Goal: Register for event/course: Register for event/course

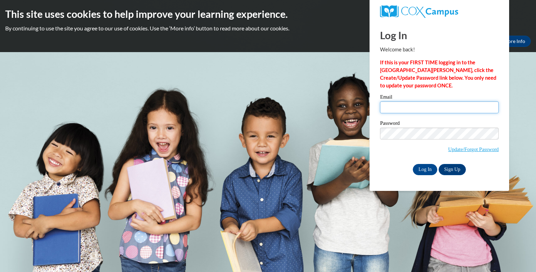
click at [417, 108] on input "Email" at bounding box center [439, 107] width 119 height 12
type input "crystal.golon@wrps.net"
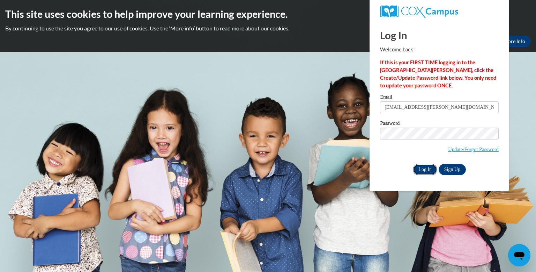
click at [424, 171] on input "Log In" at bounding box center [425, 169] width 24 height 11
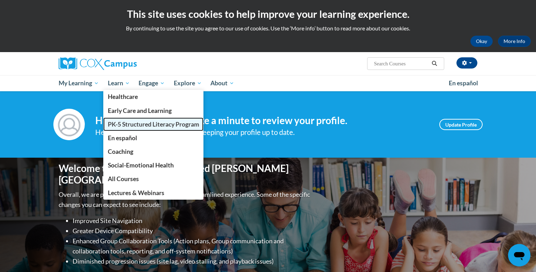
click at [131, 125] on span "PK-5 Structured Literacy Program" at bounding box center [153, 123] width 91 height 7
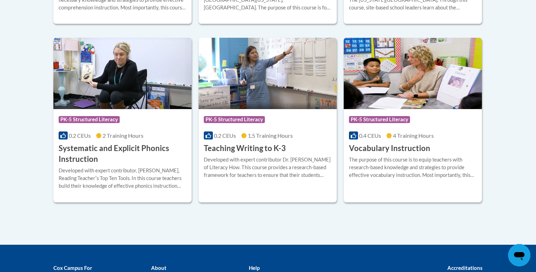
scroll to position [808, 0]
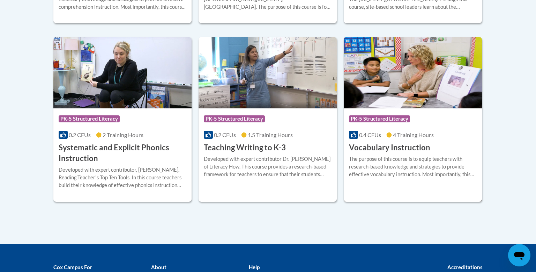
click at [389, 144] on h3 "Vocabulary Instruction" at bounding box center [389, 147] width 81 height 11
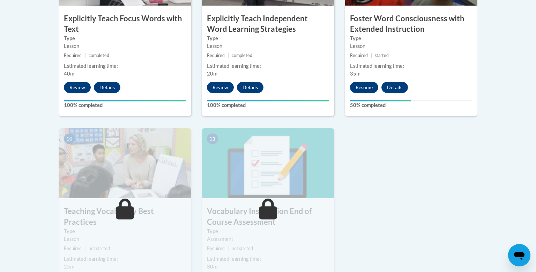
scroll to position [683, 0]
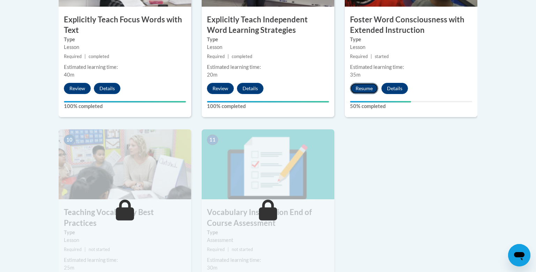
click at [366, 89] on button "Resume" at bounding box center [364, 88] width 28 height 11
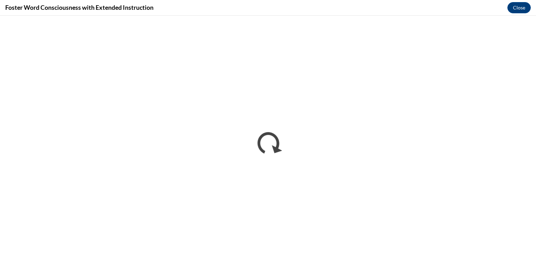
scroll to position [0, 0]
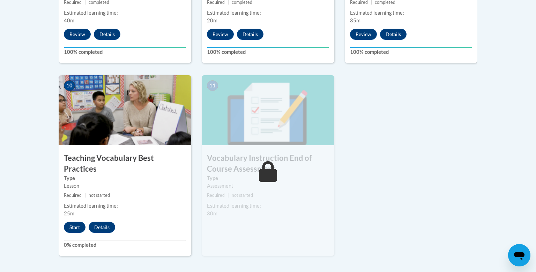
scroll to position [739, 0]
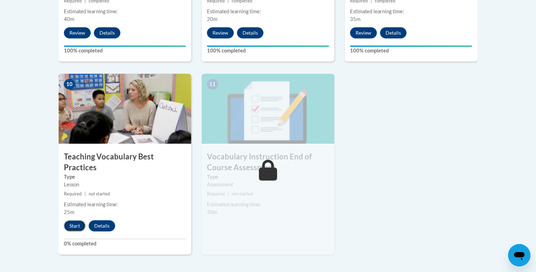
click at [77, 220] on button "Start" at bounding box center [75, 225] width 22 height 11
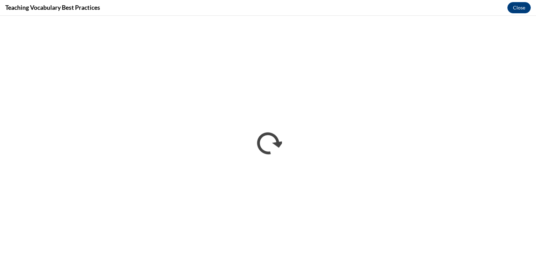
scroll to position [0, 0]
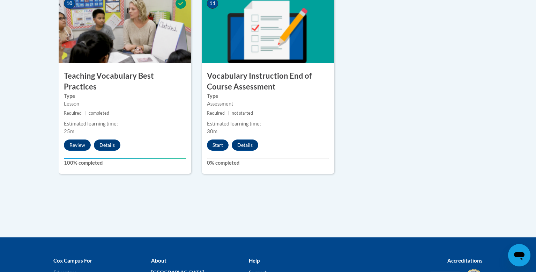
scroll to position [900, 0]
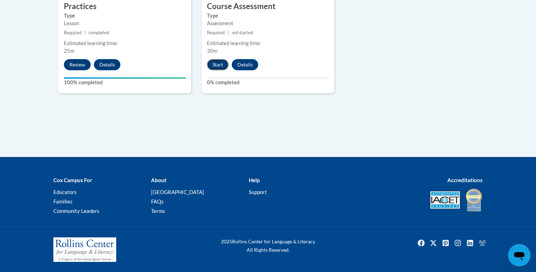
click at [215, 61] on button "Start" at bounding box center [218, 64] width 22 height 11
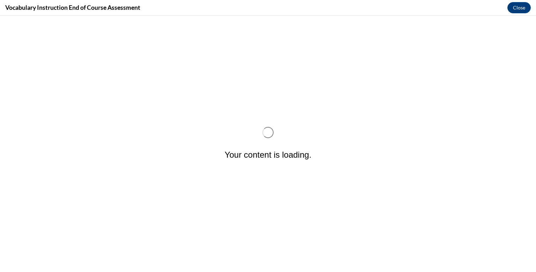
scroll to position [0, 0]
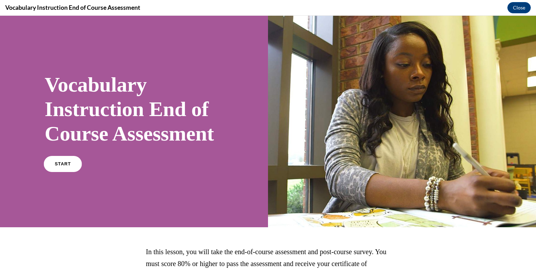
click at [53, 172] on link "START" at bounding box center [63, 164] width 38 height 16
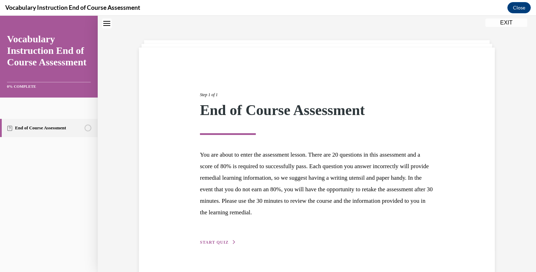
scroll to position [37, 0]
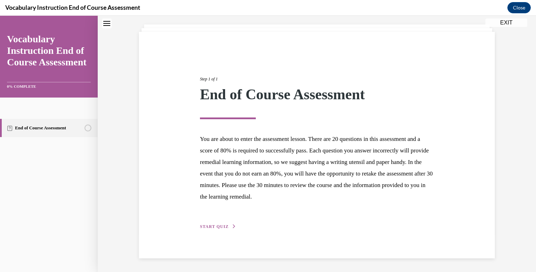
click at [216, 226] on span "START QUIZ" at bounding box center [214, 226] width 29 height 5
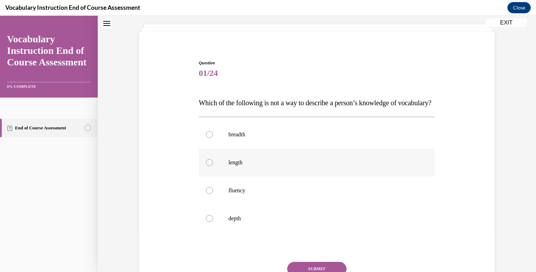
click at [211, 166] on div at bounding box center [209, 162] width 7 height 7
click at [211, 166] on input "length" at bounding box center [209, 162] width 7 height 7
radio input "true"
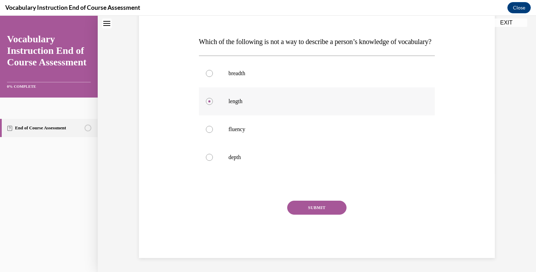
scroll to position [112, 0]
click at [332, 208] on button "SUBMIT" at bounding box center [316, 207] width 59 height 14
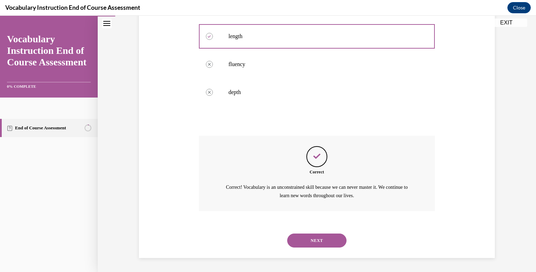
scroll to position [177, 0]
click at [328, 243] on button "NEXT" at bounding box center [316, 240] width 59 height 14
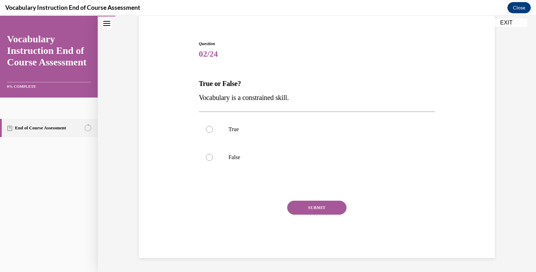
scroll to position [57, 0]
click at [210, 160] on div at bounding box center [209, 157] width 7 height 7
click at [210, 160] on input "False" at bounding box center [209, 157] width 7 height 7
radio input "true"
click at [314, 207] on button "SUBMIT" at bounding box center [316, 207] width 59 height 14
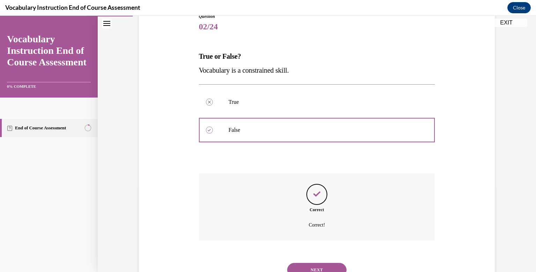
scroll to position [113, 0]
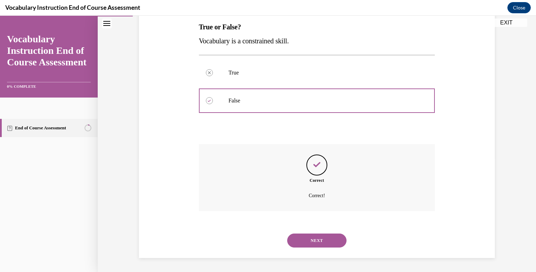
click at [311, 242] on button "NEXT" at bounding box center [316, 240] width 59 height 14
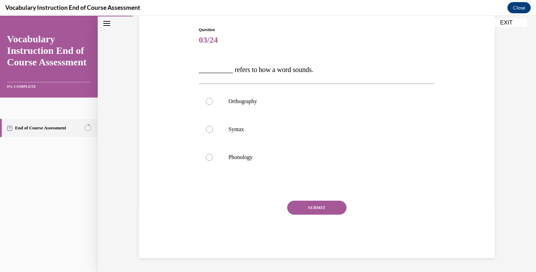
scroll to position [71, 0]
click at [209, 159] on div at bounding box center [209, 157] width 7 height 7
click at [209, 159] on input "Phonology" at bounding box center [209, 157] width 7 height 7
radio input "true"
click at [321, 206] on button "SUBMIT" at bounding box center [316, 207] width 59 height 14
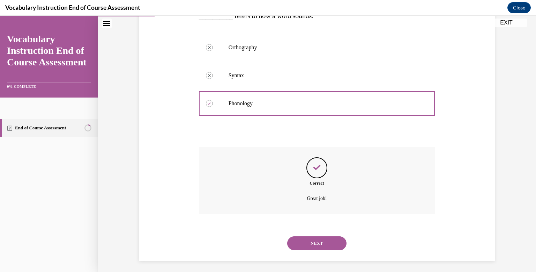
scroll to position [127, 0]
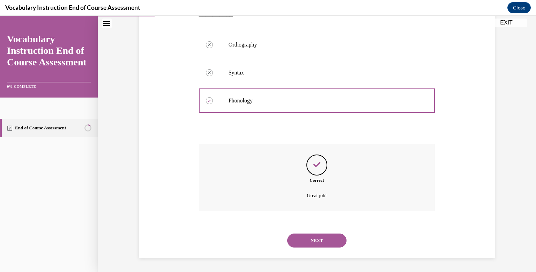
click at [322, 243] on button "NEXT" at bounding box center [316, 240] width 59 height 14
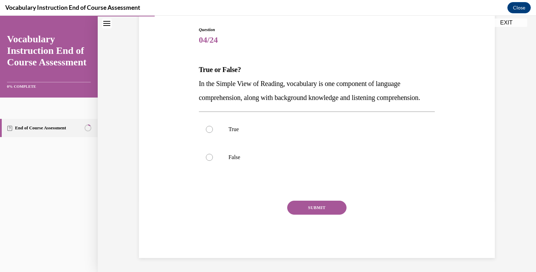
scroll to position [78, 0]
click at [208, 133] on div at bounding box center [209, 129] width 7 height 7
click at [208, 133] on input "True" at bounding box center [209, 129] width 7 height 7
radio input "true"
click at [314, 214] on button "SUBMIT" at bounding box center [316, 207] width 59 height 14
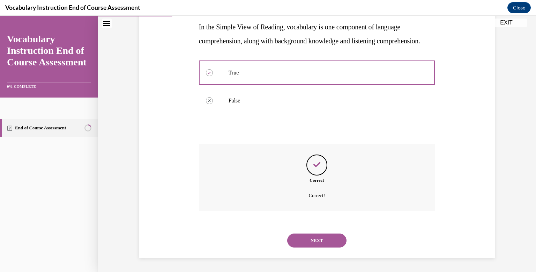
scroll to position [141, 0]
click at [324, 240] on button "NEXT" at bounding box center [316, 240] width 59 height 14
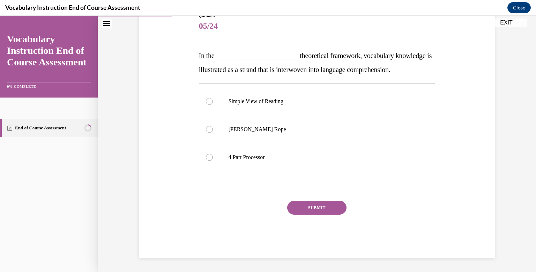
scroll to position [78, 0]
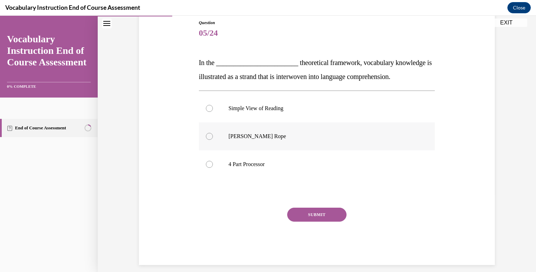
click at [208, 137] on div at bounding box center [209, 136] width 7 height 7
click at [208, 137] on input "Scarborough's Rope" at bounding box center [209, 136] width 7 height 7
radio input "true"
click at [309, 218] on button "SUBMIT" at bounding box center [316, 214] width 59 height 14
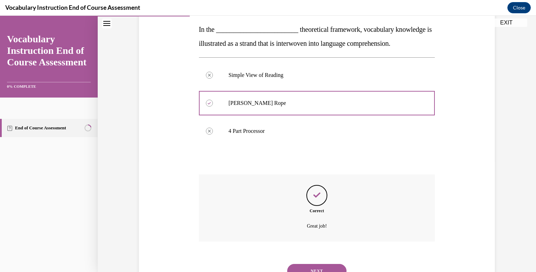
scroll to position [141, 0]
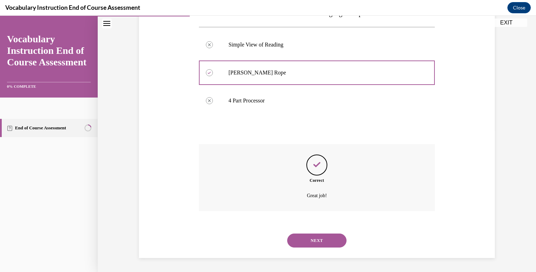
click at [322, 239] on button "NEXT" at bounding box center [316, 240] width 59 height 14
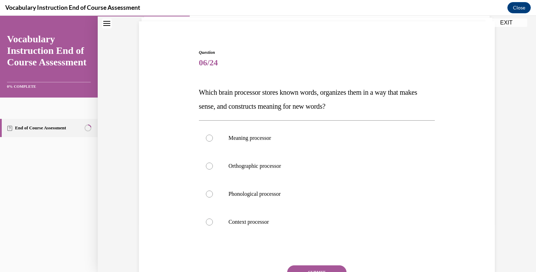
scroll to position [50, 0]
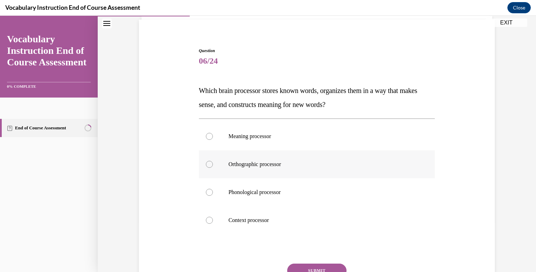
click at [210, 163] on div at bounding box center [209, 164] width 7 height 7
click at [210, 163] on input "Orthographic processor" at bounding box center [209, 164] width 7 height 7
radio input "true"
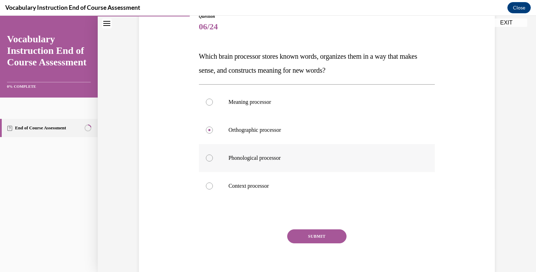
scroll to position [90, 0]
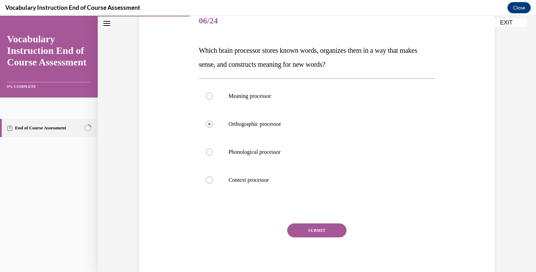
click at [310, 228] on button "SUBMIT" at bounding box center [316, 230] width 59 height 14
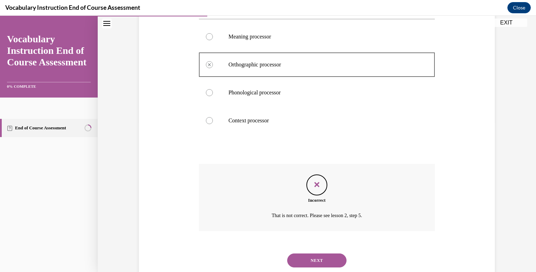
scroll to position [169, 0]
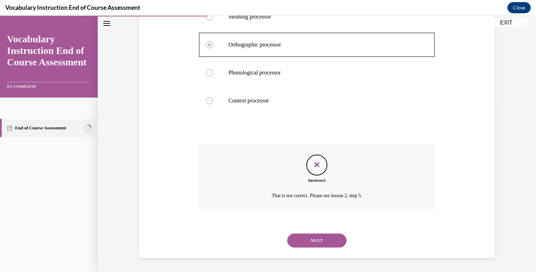
click at [307, 236] on button "NEXT" at bounding box center [316, 240] width 59 height 14
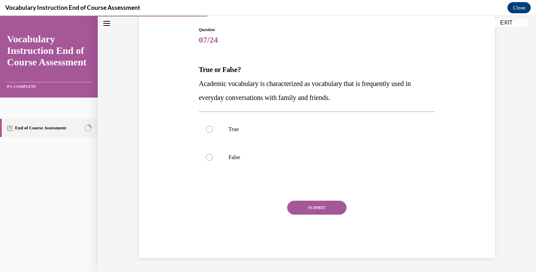
scroll to position [71, 0]
click at [210, 159] on div at bounding box center [209, 157] width 7 height 7
click at [210, 159] on input "False" at bounding box center [209, 157] width 7 height 7
radio input "true"
click at [320, 206] on button "SUBMIT" at bounding box center [316, 207] width 59 height 14
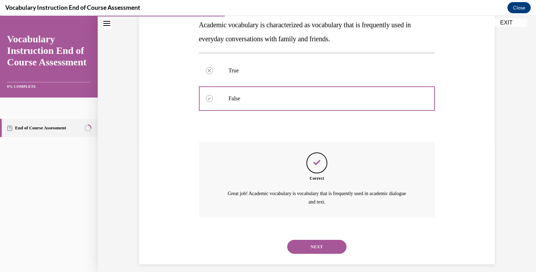
scroll to position [135, 0]
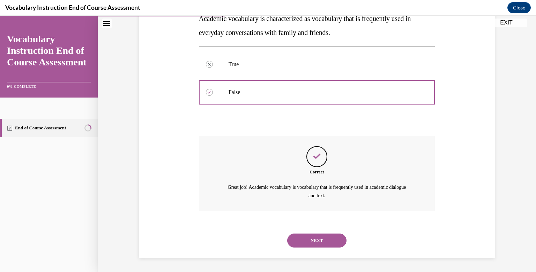
click at [316, 240] on button "NEXT" at bounding box center [316, 240] width 59 height 14
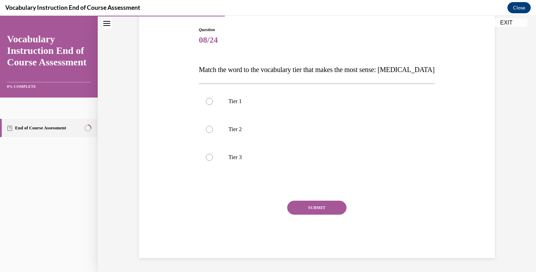
scroll to position [71, 0]
click at [210, 159] on div at bounding box center [209, 157] width 7 height 7
click at [210, 159] on input "Tier 3" at bounding box center [209, 157] width 7 height 7
radio input "true"
click at [318, 209] on button "SUBMIT" at bounding box center [316, 207] width 59 height 14
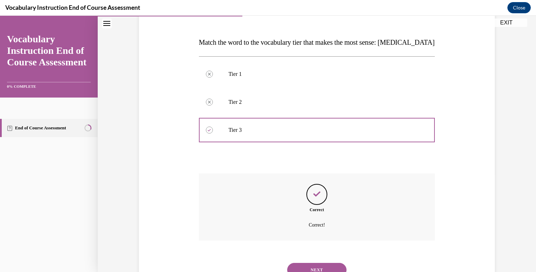
scroll to position [127, 0]
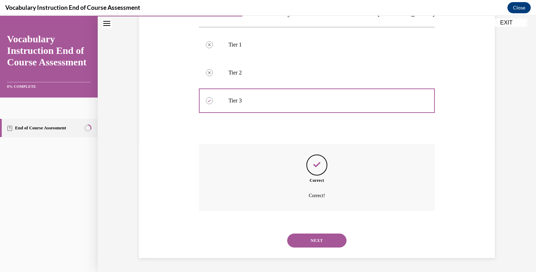
click at [324, 241] on button "NEXT" at bounding box center [316, 240] width 59 height 14
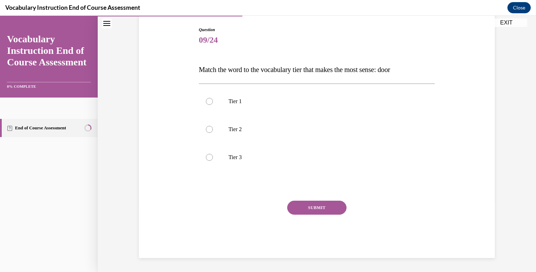
scroll to position [71, 0]
click at [211, 100] on div at bounding box center [209, 101] width 7 height 7
click at [211, 100] on input "Tier 1" at bounding box center [209, 101] width 7 height 7
radio input "true"
click at [321, 206] on button "SUBMIT" at bounding box center [316, 207] width 59 height 14
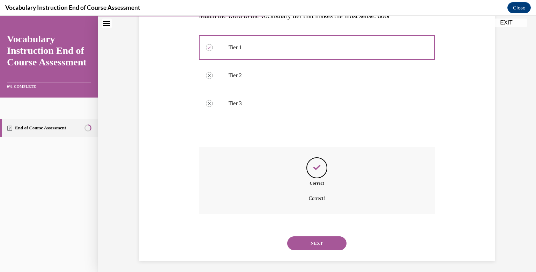
scroll to position [127, 0]
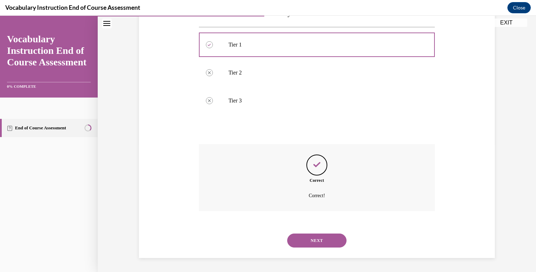
click at [317, 241] on button "NEXT" at bounding box center [316, 240] width 59 height 14
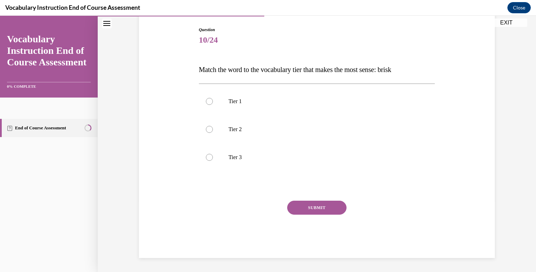
scroll to position [71, 0]
click at [210, 131] on div at bounding box center [209, 129] width 7 height 7
click at [210, 131] on input "Tier 2" at bounding box center [209, 129] width 7 height 7
radio input "true"
click at [324, 206] on button "SUBMIT" at bounding box center [316, 207] width 59 height 14
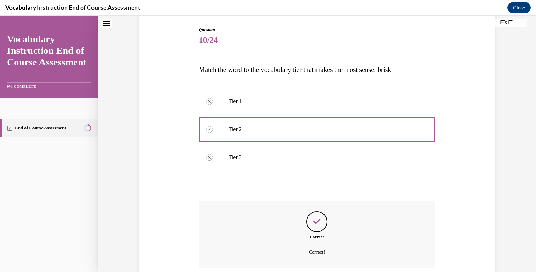
scroll to position [127, 0]
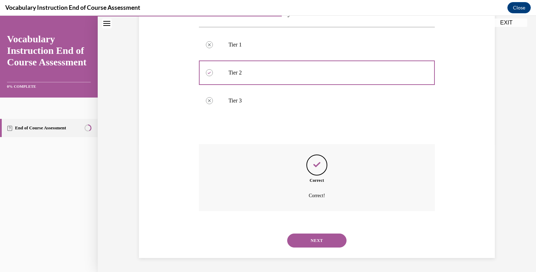
click at [320, 242] on button "NEXT" at bounding box center [316, 240] width 59 height 14
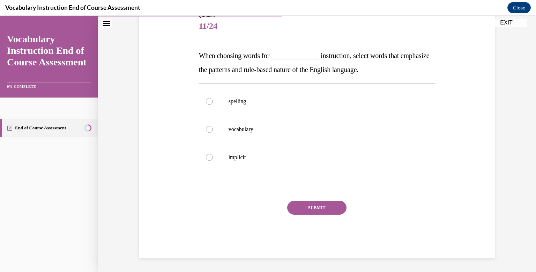
scroll to position [78, 0]
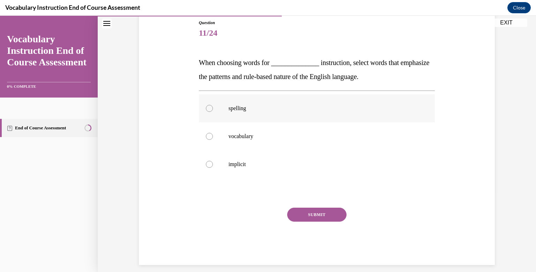
click at [210, 108] on div at bounding box center [209, 108] width 7 height 7
click at [210, 108] on input "spelling" at bounding box center [209, 108] width 7 height 7
radio input "true"
click at [317, 213] on button "SUBMIT" at bounding box center [316, 214] width 59 height 14
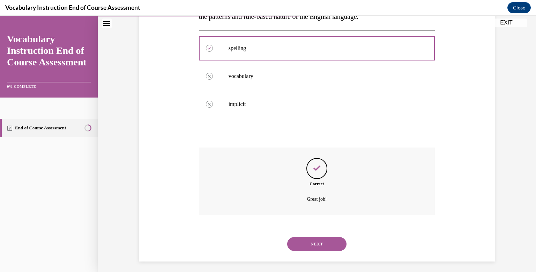
scroll to position [141, 0]
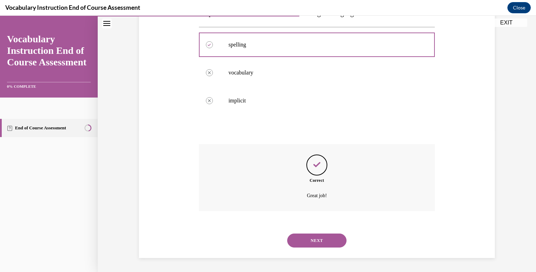
click at [320, 242] on button "NEXT" at bounding box center [316, 240] width 59 height 14
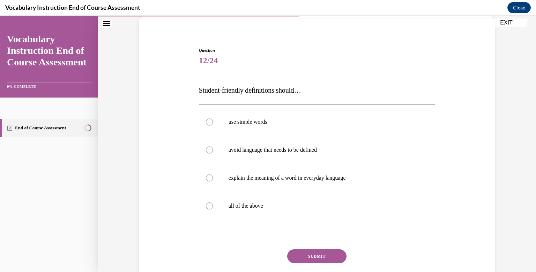
scroll to position [53, 0]
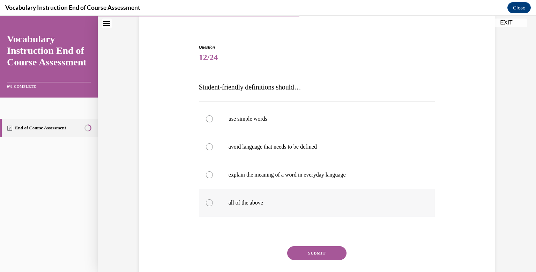
click at [208, 204] on div at bounding box center [209, 202] width 7 height 7
click at [208, 204] on input "all of the above" at bounding box center [209, 202] width 7 height 7
radio input "true"
click at [324, 256] on button "SUBMIT" at bounding box center [316, 253] width 59 height 14
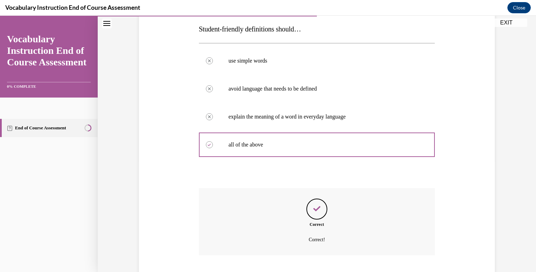
scroll to position [155, 0]
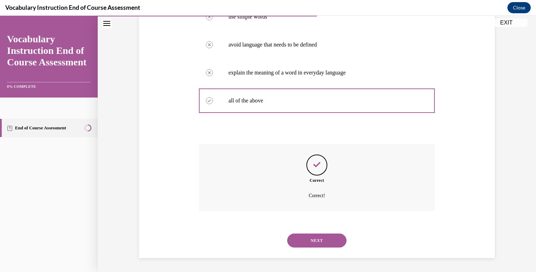
click at [322, 237] on button "NEXT" at bounding box center [316, 240] width 59 height 14
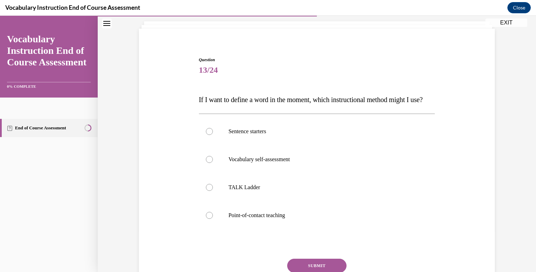
scroll to position [49, 0]
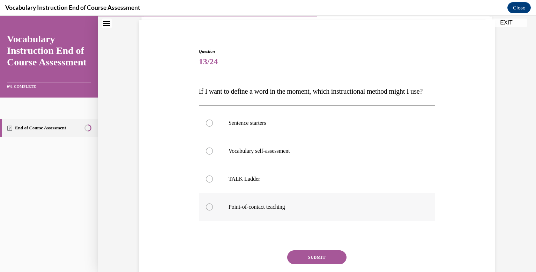
click at [209, 210] on div at bounding box center [209, 206] width 7 height 7
click at [209, 210] on input "Point-of-contact teaching" at bounding box center [209, 206] width 7 height 7
radio input "true"
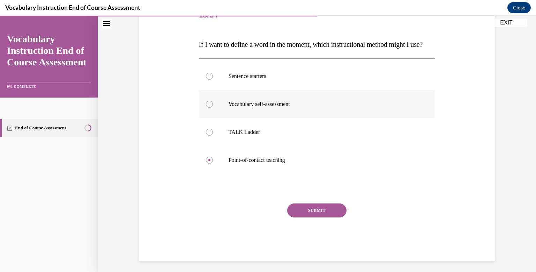
scroll to position [96, 0]
click at [325, 216] on button "SUBMIT" at bounding box center [316, 210] width 59 height 14
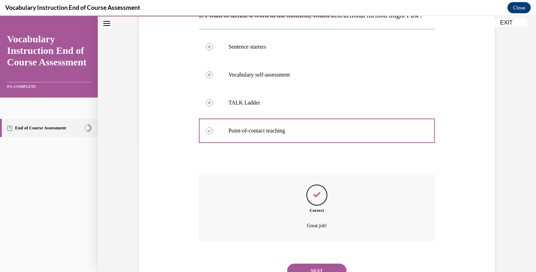
scroll to position [169, 0]
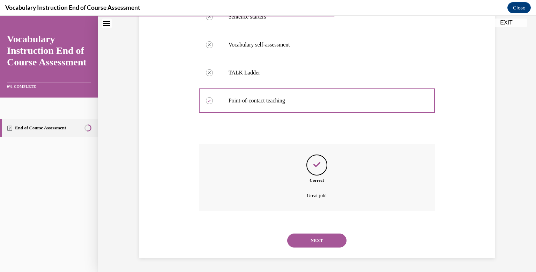
click at [321, 235] on button "NEXT" at bounding box center [316, 240] width 59 height 14
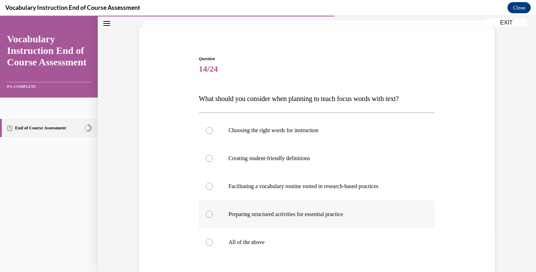
scroll to position [86, 0]
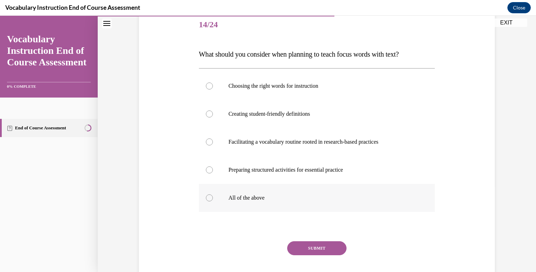
click at [211, 200] on div at bounding box center [209, 197] width 7 height 7
click at [211, 200] on input "All of the above" at bounding box center [209, 197] width 7 height 7
radio input "true"
click at [329, 248] on button "SUBMIT" at bounding box center [316, 248] width 59 height 14
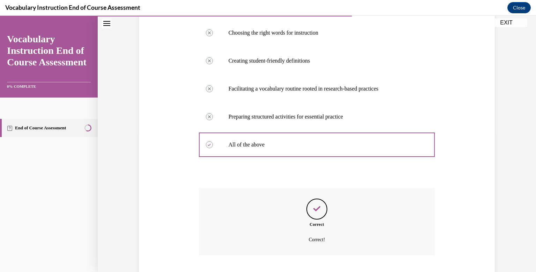
scroll to position [183, 0]
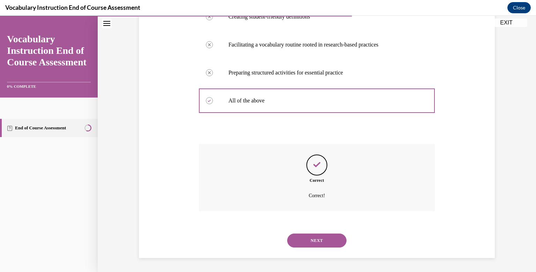
click at [329, 240] on button "NEXT" at bounding box center [316, 240] width 59 height 14
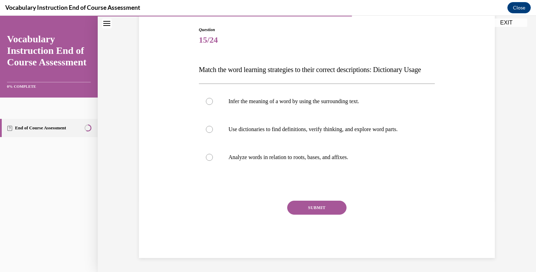
scroll to position [78, 0]
click at [210, 133] on div at bounding box center [209, 129] width 7 height 7
click at [210, 133] on input "Use dictionaries to find definitions, verify thinking, and explore word parts." at bounding box center [209, 129] width 7 height 7
radio input "true"
click at [318, 213] on button "SUBMIT" at bounding box center [316, 207] width 59 height 14
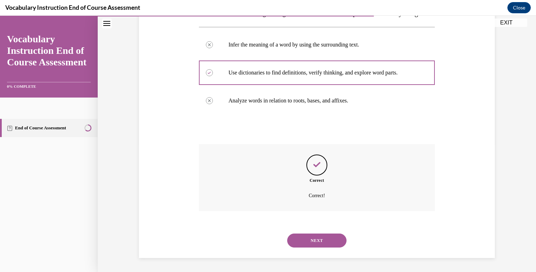
scroll to position [141, 0]
click at [316, 240] on button "NEXT" at bounding box center [316, 240] width 59 height 14
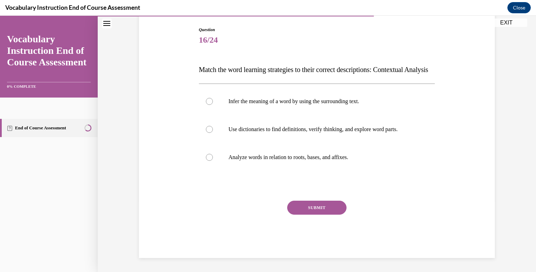
scroll to position [78, 0]
click at [209, 105] on div at bounding box center [209, 101] width 7 height 7
click at [209, 105] on input "Infer the meaning of a word by using the surrounding text." at bounding box center [209, 101] width 7 height 7
radio input "true"
click at [317, 214] on button "SUBMIT" at bounding box center [316, 207] width 59 height 14
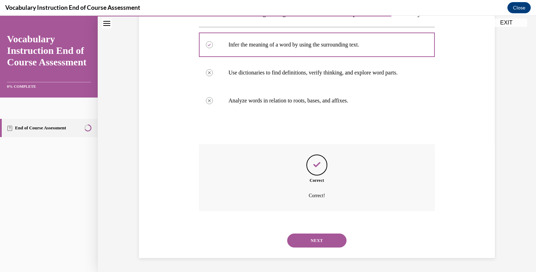
scroll to position [141, 0]
click at [319, 237] on button "NEXT" at bounding box center [316, 240] width 59 height 14
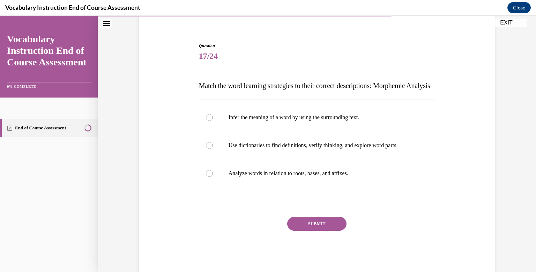
scroll to position [57, 0]
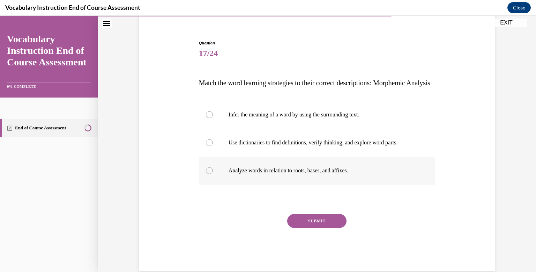
click at [210, 174] on div at bounding box center [209, 170] width 7 height 7
click at [210, 174] on input "Analyze words in relation to roots, bases, and affixes." at bounding box center [209, 170] width 7 height 7
radio input "true"
click at [319, 228] on button "SUBMIT" at bounding box center [316, 221] width 59 height 14
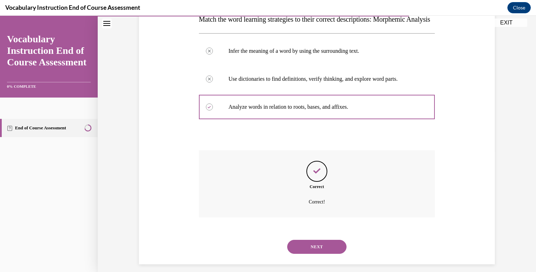
scroll to position [141, 0]
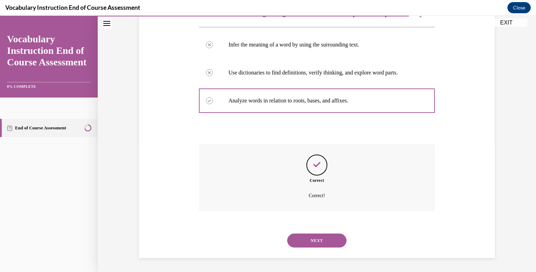
click at [319, 236] on button "NEXT" at bounding box center [316, 240] width 59 height 14
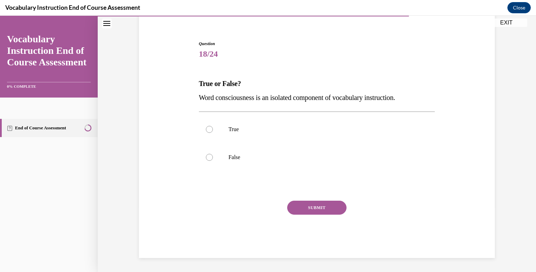
scroll to position [57, 0]
click at [210, 157] on div at bounding box center [209, 157] width 7 height 7
click at [210, 157] on input "False" at bounding box center [209, 157] width 7 height 7
radio input "true"
click at [316, 211] on button "SUBMIT" at bounding box center [316, 207] width 59 height 14
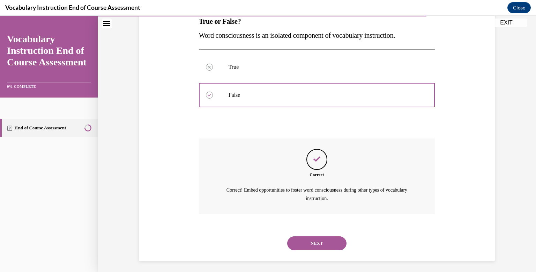
scroll to position [122, 0]
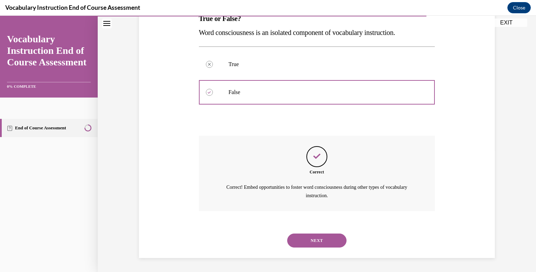
click at [320, 238] on button "NEXT" at bounding box center [316, 240] width 59 height 14
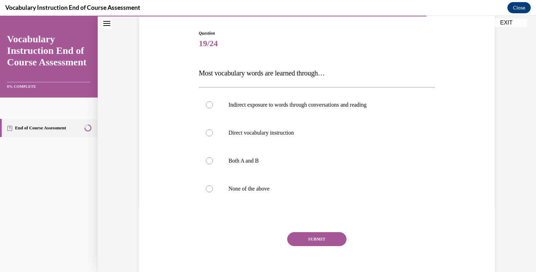
scroll to position [88, 0]
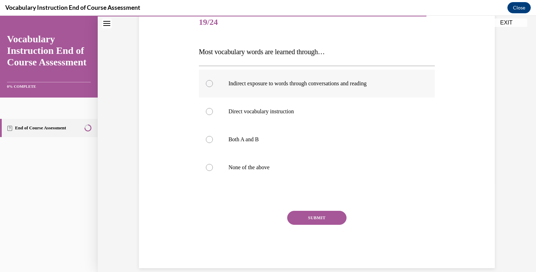
click at [209, 84] on div at bounding box center [209, 83] width 7 height 7
click at [209, 84] on input "Indirect exposure to words through conversations and reading" at bounding box center [209, 83] width 7 height 7
radio input "true"
click at [317, 220] on button "SUBMIT" at bounding box center [316, 218] width 59 height 14
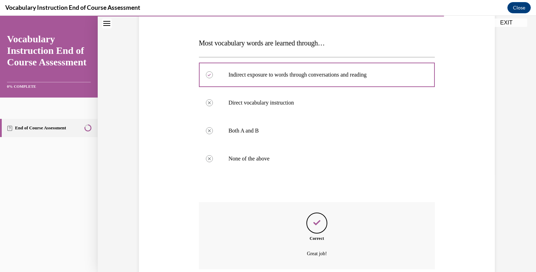
scroll to position [155, 0]
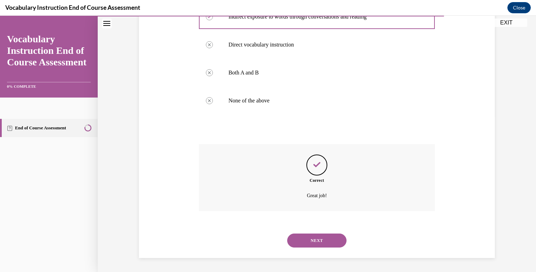
click at [319, 243] on button "NEXT" at bounding box center [316, 240] width 59 height 14
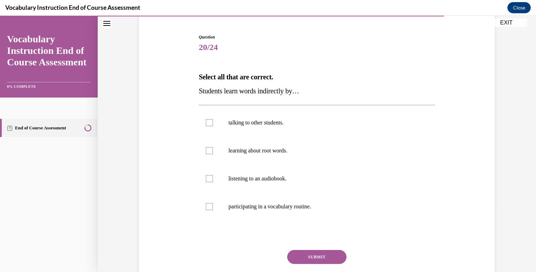
scroll to position [74, 0]
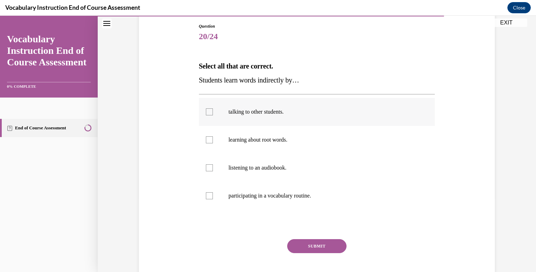
click at [208, 112] on div at bounding box center [209, 111] width 7 height 7
click at [208, 112] on input "talking to other students." at bounding box center [209, 111] width 7 height 7
checkbox input "true"
click at [209, 168] on div at bounding box center [209, 167] width 7 height 7
click at [209, 168] on input "listening to an audiobook." at bounding box center [209, 167] width 7 height 7
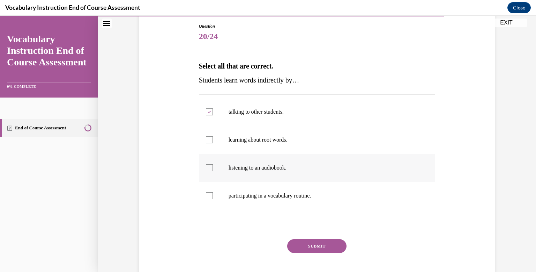
checkbox input "true"
click at [208, 141] on div at bounding box center [209, 139] width 7 height 7
click at [208, 141] on input "learning about root words." at bounding box center [209, 139] width 7 height 7
checkbox input "true"
click at [212, 197] on div at bounding box center [209, 195] width 7 height 7
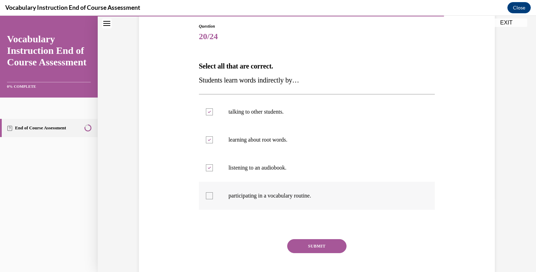
click at [212, 197] on input "participating in a vocabulary routine." at bounding box center [209, 195] width 7 height 7
checkbox input "true"
click at [321, 248] on button "SUBMIT" at bounding box center [316, 246] width 59 height 14
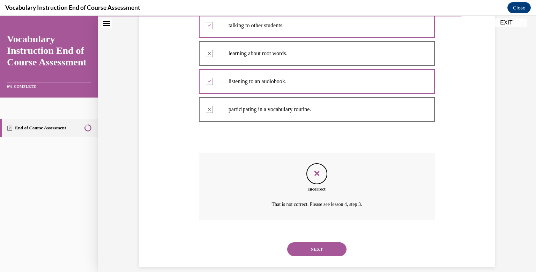
scroll to position [161, 0]
click at [328, 251] on button "NEXT" at bounding box center [316, 249] width 59 height 14
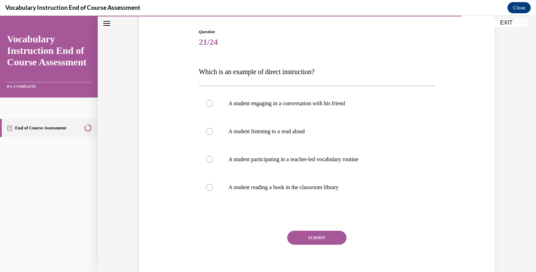
scroll to position [69, 0]
click at [211, 161] on div at bounding box center [209, 158] width 7 height 7
click at [211, 161] on input "A student participating in a teacher-led vocabulary routine" at bounding box center [209, 158] width 7 height 7
radio input "true"
click at [314, 235] on button "SUBMIT" at bounding box center [316, 237] width 59 height 14
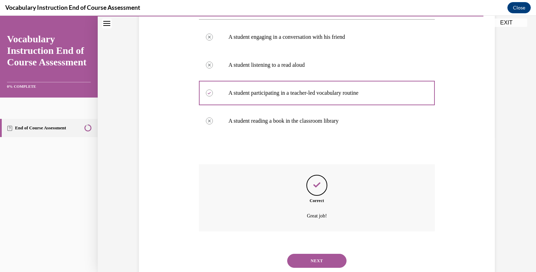
scroll to position [155, 0]
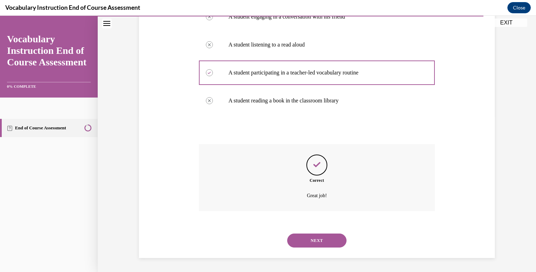
click at [314, 238] on button "NEXT" at bounding box center [316, 240] width 59 height 14
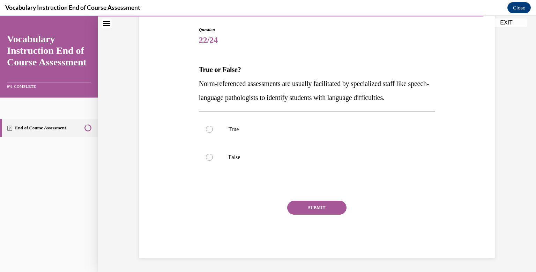
scroll to position [71, 0]
click at [210, 128] on div at bounding box center [209, 129] width 7 height 7
click at [210, 128] on input "True" at bounding box center [209, 129] width 7 height 7
radio input "true"
click at [320, 206] on button "SUBMIT" at bounding box center [316, 207] width 59 height 14
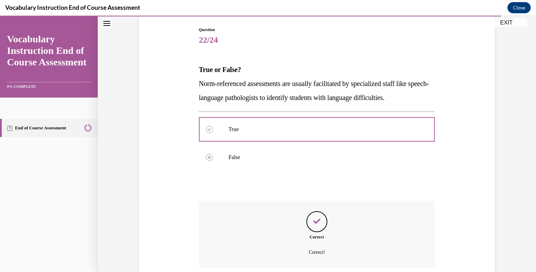
scroll to position [127, 0]
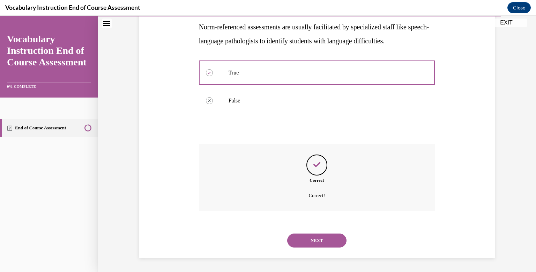
click at [324, 242] on button "NEXT" at bounding box center [316, 240] width 59 height 14
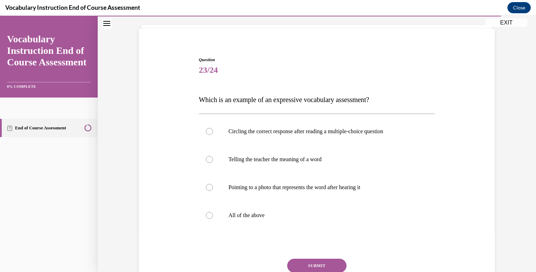
scroll to position [47, 0]
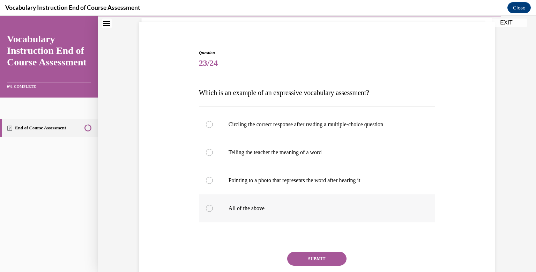
click at [209, 209] on div at bounding box center [209, 208] width 7 height 7
click at [209, 209] on input "All of the above" at bounding box center [209, 208] width 7 height 7
radio input "true"
click at [323, 259] on button "SUBMIT" at bounding box center [316, 258] width 59 height 14
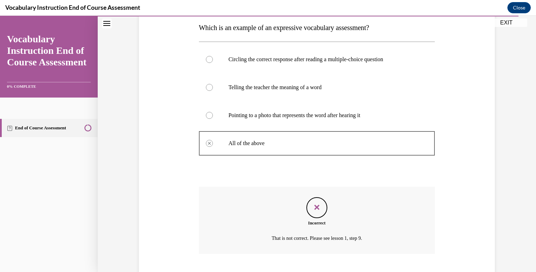
scroll to position [155, 0]
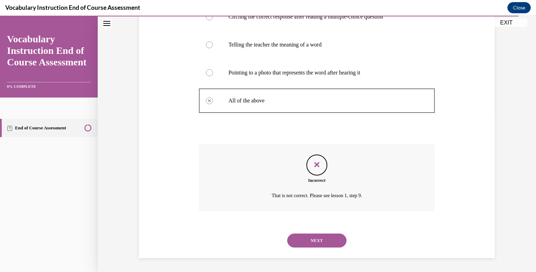
click at [320, 235] on button "NEXT" at bounding box center [316, 240] width 59 height 14
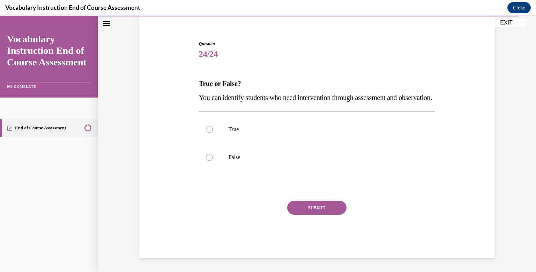
scroll to position [71, 0]
click at [207, 130] on div at bounding box center [209, 129] width 7 height 7
click at [207, 130] on input "True" at bounding box center [209, 129] width 7 height 7
radio input "true"
click at [318, 200] on button "SUBMIT" at bounding box center [316, 207] width 59 height 14
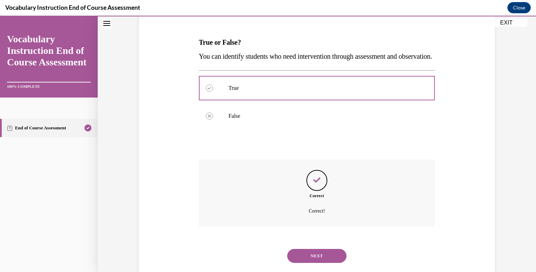
scroll to position [127, 0]
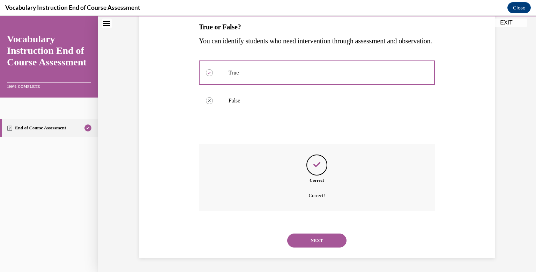
click at [317, 243] on button "NEXT" at bounding box center [316, 240] width 59 height 14
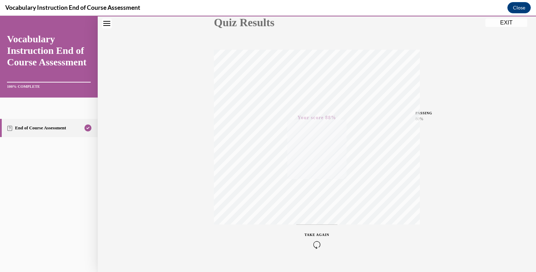
scroll to position [102, 0]
click at [505, 24] on button "EXIT" at bounding box center [507, 23] width 42 height 8
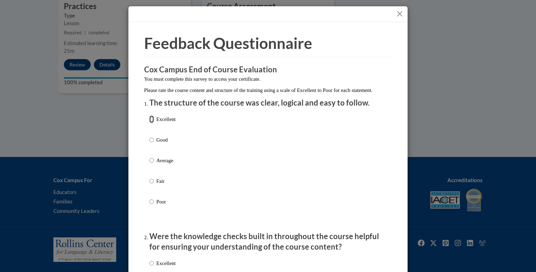
click at [150, 123] on input "Excellent" at bounding box center [151, 119] width 5 height 8
radio input "true"
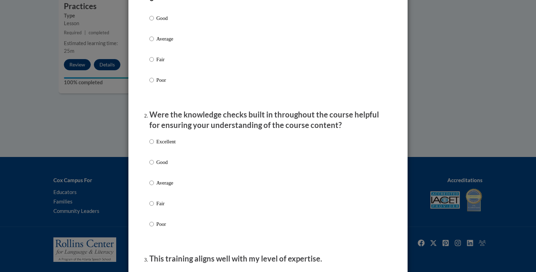
scroll to position [122, 0]
click at [150, 145] on input "Excellent" at bounding box center [151, 141] width 5 height 8
radio input "true"
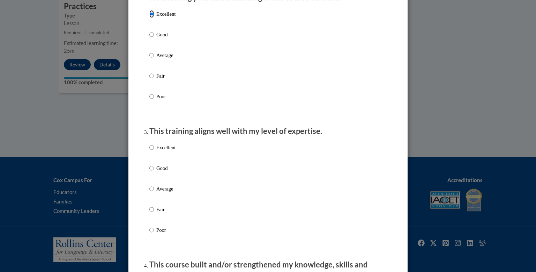
scroll to position [250, 0]
click at [151, 150] on input "Excellent" at bounding box center [151, 146] width 5 height 8
radio input "true"
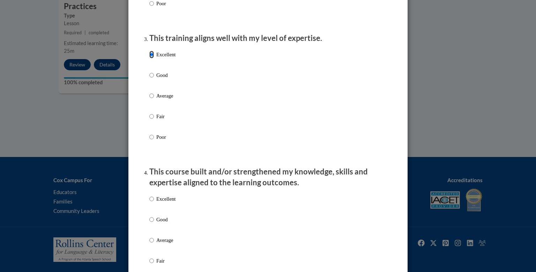
scroll to position [346, 0]
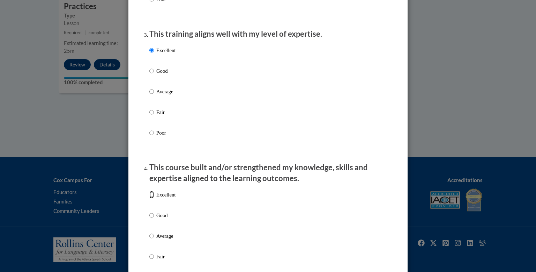
click at [151, 198] on input "Excellent" at bounding box center [151, 195] width 5 height 8
radio input "true"
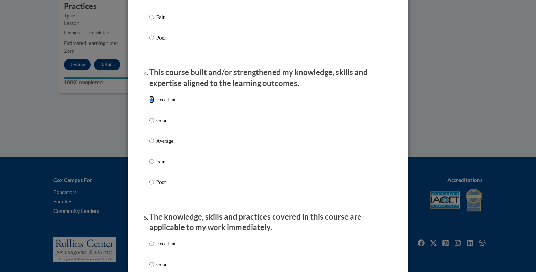
scroll to position [445, 0]
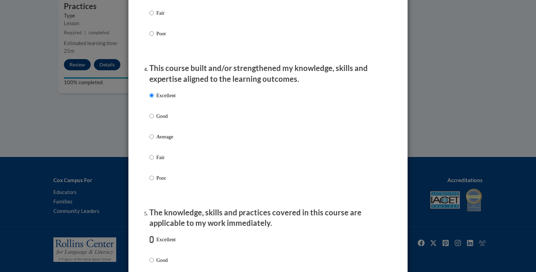
click at [151, 243] on input "Excellent" at bounding box center [151, 239] width 5 height 8
radio input "true"
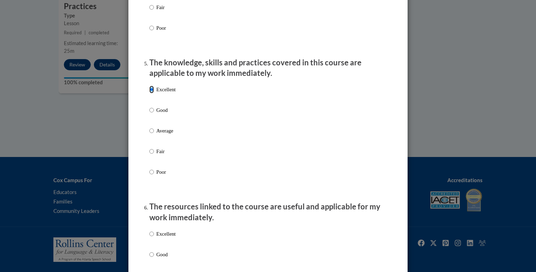
scroll to position [597, 0]
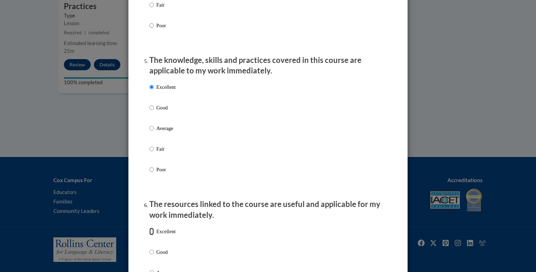
click at [152, 235] on input "Excellent" at bounding box center [151, 231] width 5 height 8
radio input "true"
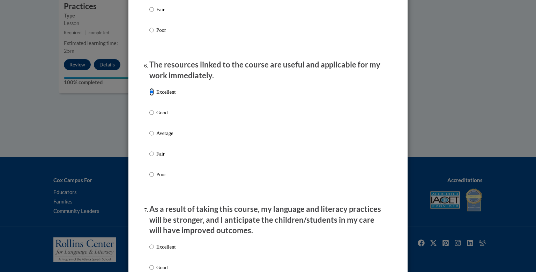
scroll to position [743, 0]
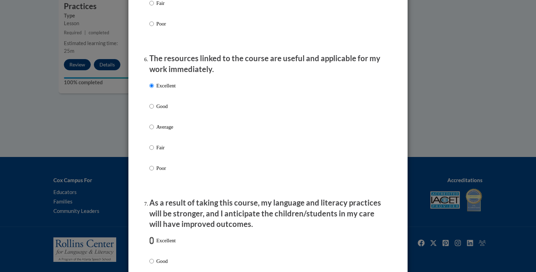
click at [150, 244] on input "Excellent" at bounding box center [151, 240] width 5 height 8
radio input "true"
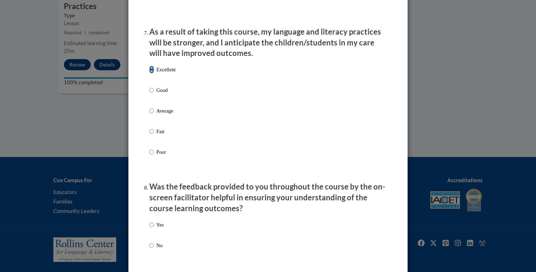
scroll to position [918, 0]
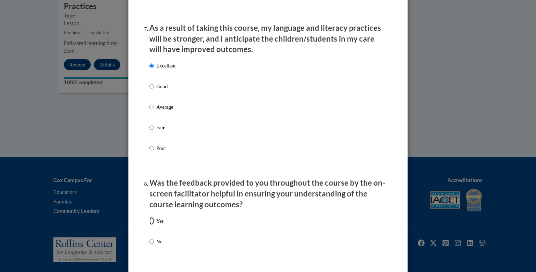
click at [153, 225] on input "Yes" at bounding box center [151, 221] width 5 height 8
radio input "true"
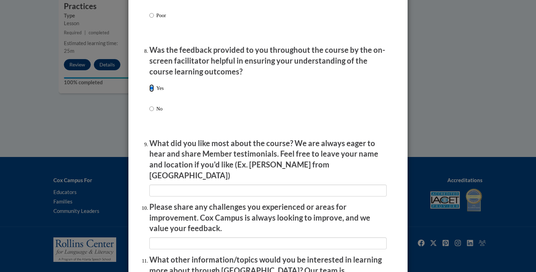
scroll to position [1053, 0]
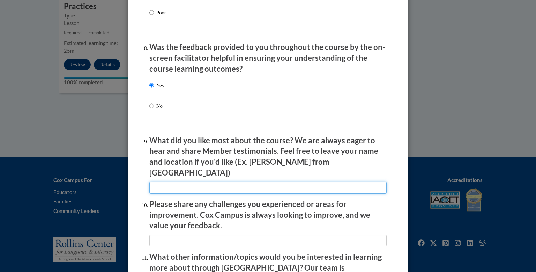
click at [160, 182] on input "textbox" at bounding box center [267, 188] width 237 height 12
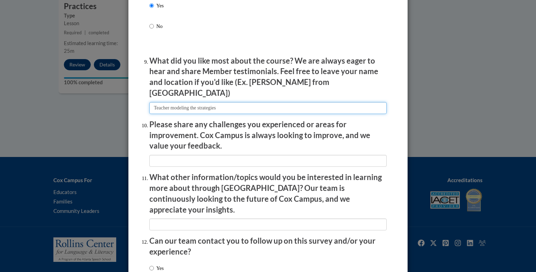
scroll to position [1133, 0]
type input "Teacher modeling the strategies"
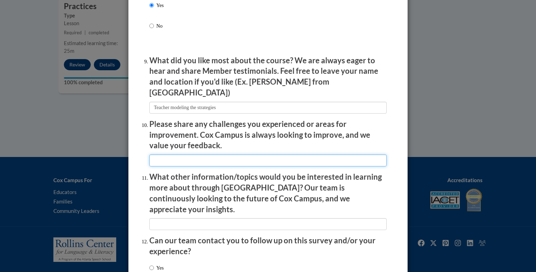
click at [185, 155] on input "textbox" at bounding box center [267, 160] width 237 height 12
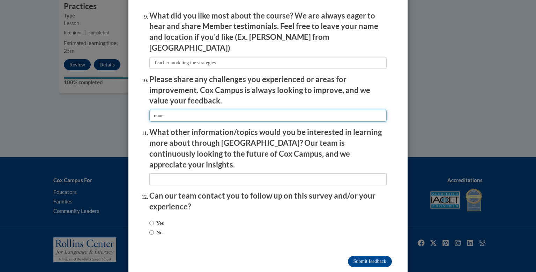
scroll to position [1183, 0]
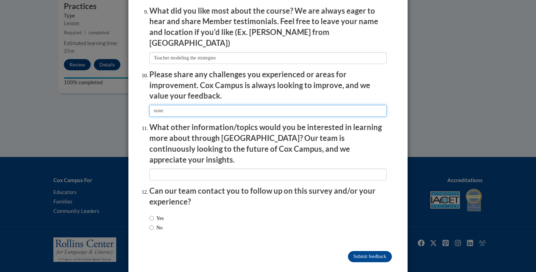
type input "none"
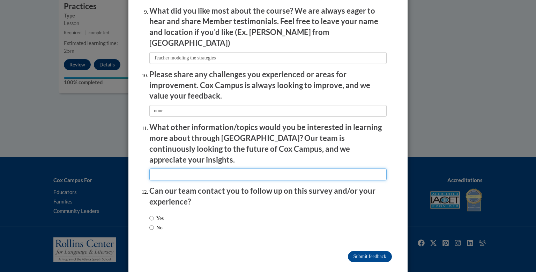
click at [223, 168] on input "textbox" at bounding box center [267, 174] width 237 height 12
type input "None at this time"
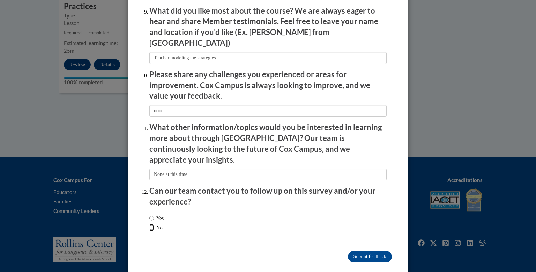
click at [151, 223] on input "No" at bounding box center [151, 227] width 5 height 8
radio input "true"
click at [380, 251] on input "Submit feedback" at bounding box center [370, 256] width 44 height 11
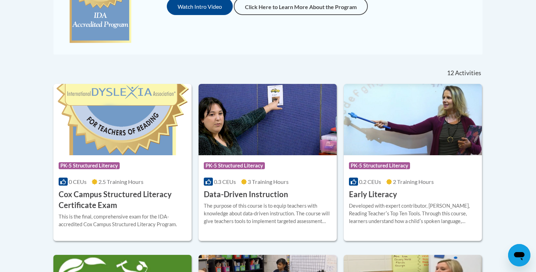
scroll to position [235, 0]
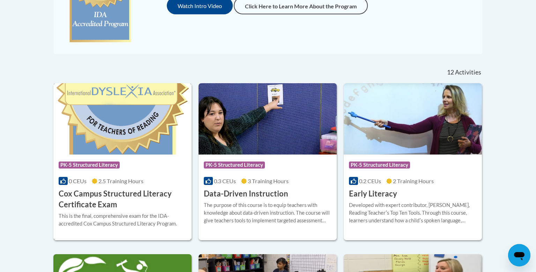
click at [98, 201] on h3 "Cox Campus Structured Literacy Certificate Exam" at bounding box center [123, 199] width 128 height 22
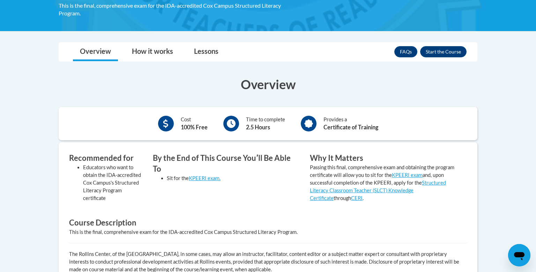
scroll to position [154, 0]
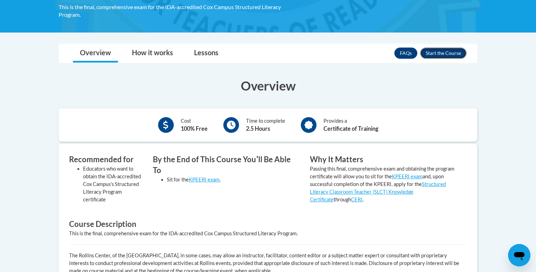
click at [447, 54] on button "Enroll" at bounding box center [443, 52] width 46 height 11
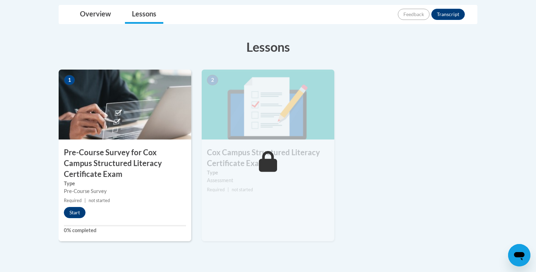
scroll to position [194, 0]
click at [76, 211] on button "Start" at bounding box center [75, 211] width 22 height 11
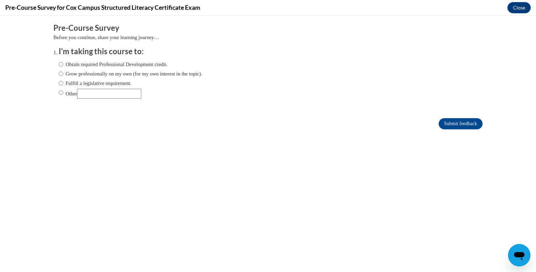
scroll to position [0, 0]
click at [62, 65] on input "Obtain required Professional Development credit." at bounding box center [61, 64] width 5 height 8
radio input "true"
click at [462, 125] on input "Submit feedback" at bounding box center [461, 123] width 44 height 11
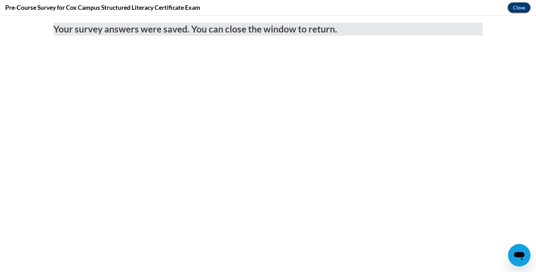
click at [514, 7] on button "Close" at bounding box center [519, 7] width 23 height 11
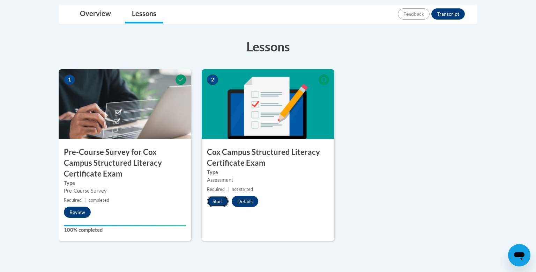
click at [221, 197] on button "Start" at bounding box center [218, 201] width 22 height 11
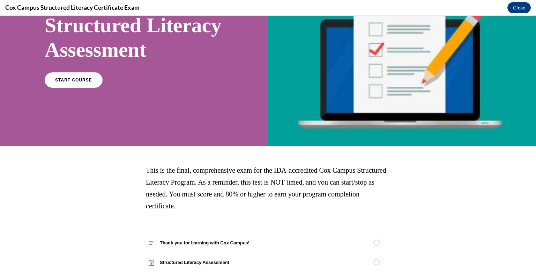
scroll to position [64, 0]
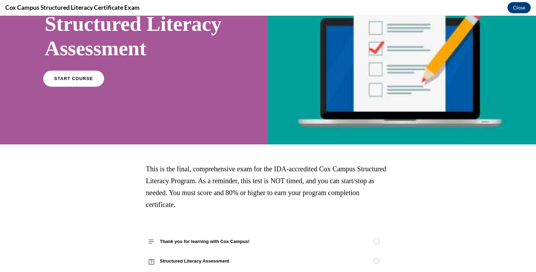
click at [73, 81] on span "START COURSE" at bounding box center [73, 78] width 39 height 5
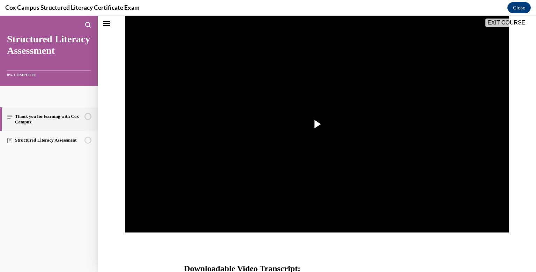
scroll to position [131, 0]
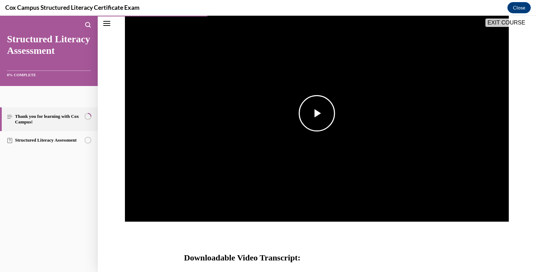
click at [317, 113] on span "Video player" at bounding box center [317, 113] width 0 height 0
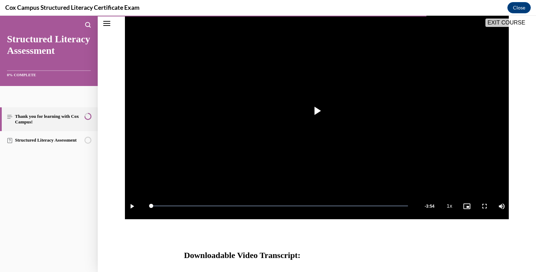
scroll to position [259, 0]
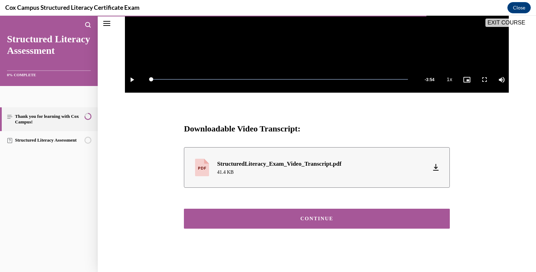
click at [384, 218] on div "CONTINUE" at bounding box center [317, 218] width 244 height 5
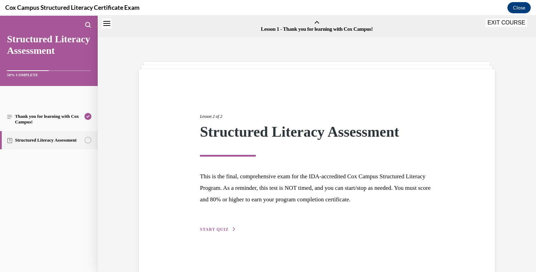
scroll to position [22, 0]
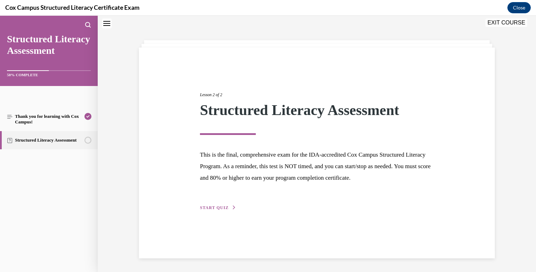
click at [218, 205] on span "START QUIZ" at bounding box center [214, 207] width 29 height 5
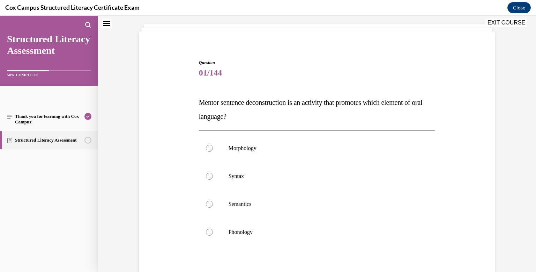
scroll to position [41, 0]
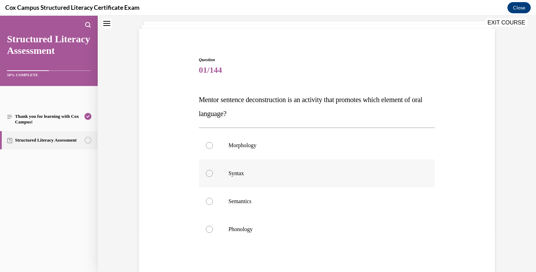
click at [210, 173] on div at bounding box center [209, 173] width 7 height 7
click at [210, 173] on input "Syntax" at bounding box center [209, 173] width 7 height 7
radio input "true"
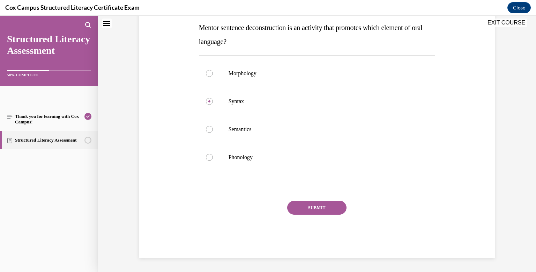
click at [326, 208] on button "SUBMIT" at bounding box center [316, 207] width 59 height 14
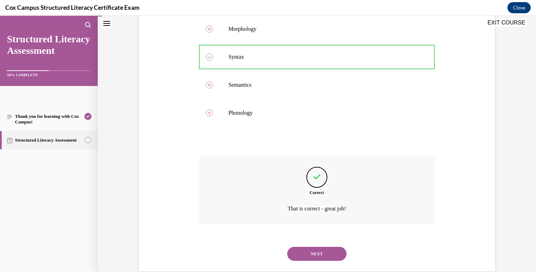
scroll to position [170, 0]
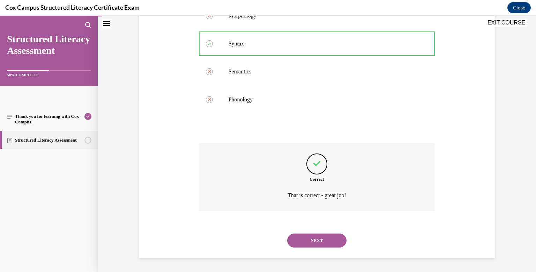
click at [316, 239] on button "NEXT" at bounding box center [316, 240] width 59 height 14
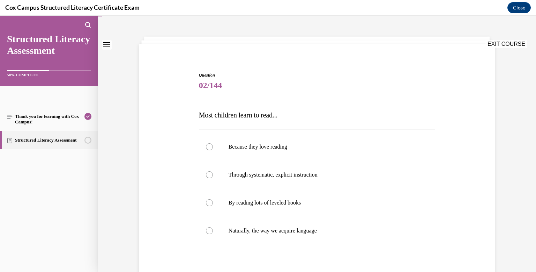
scroll to position [31, 0]
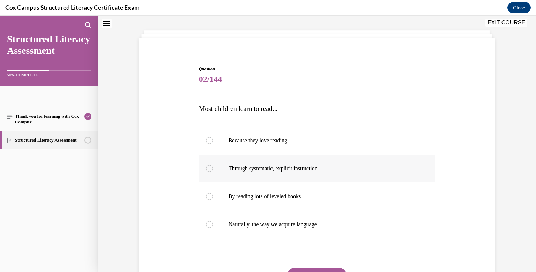
click at [207, 168] on div at bounding box center [209, 168] width 7 height 7
click at [207, 168] on input "Through systematic, explicit instruction" at bounding box center [209, 168] width 7 height 7
radio input "true"
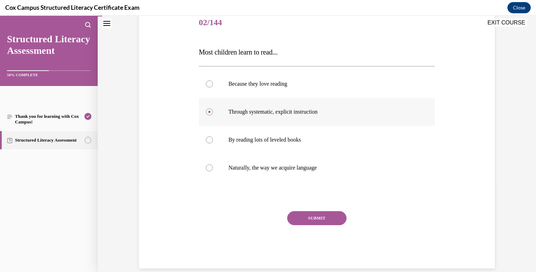
scroll to position [98, 0]
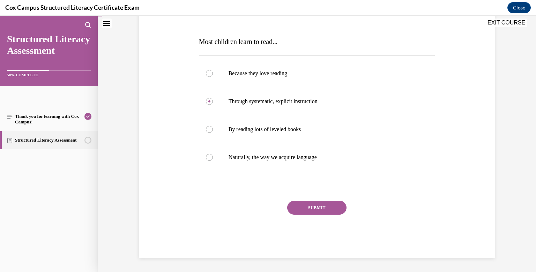
click at [331, 209] on button "SUBMIT" at bounding box center [316, 207] width 59 height 14
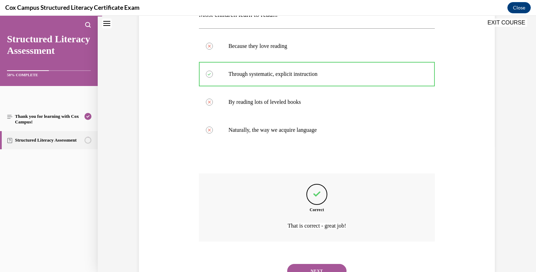
scroll to position [156, 0]
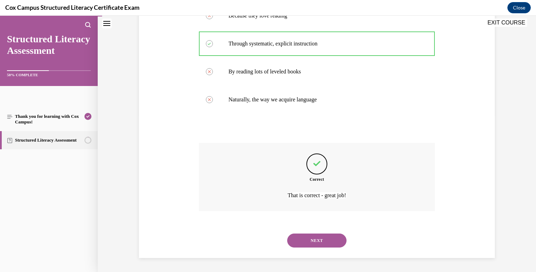
click at [315, 241] on button "NEXT" at bounding box center [316, 240] width 59 height 14
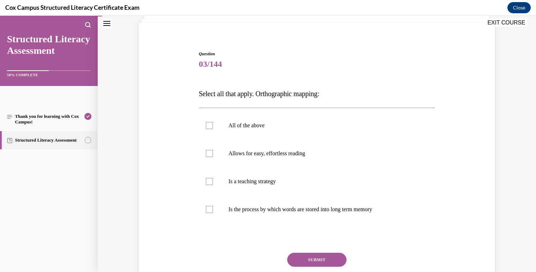
scroll to position [49, 0]
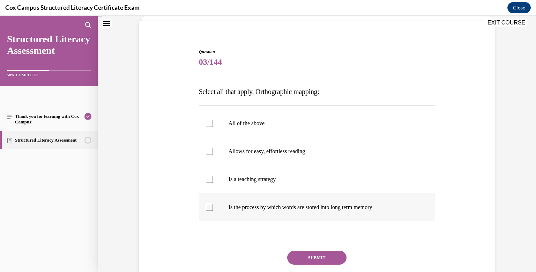
click at [208, 208] on div at bounding box center [209, 207] width 7 height 7
click at [208, 208] on input "Is the process by which words are stored into long term memory" at bounding box center [209, 207] width 7 height 7
checkbox input "true"
click at [322, 254] on button "SUBMIT" at bounding box center [316, 257] width 59 height 14
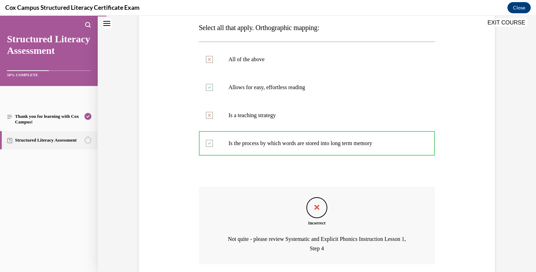
scroll to position [165, 0]
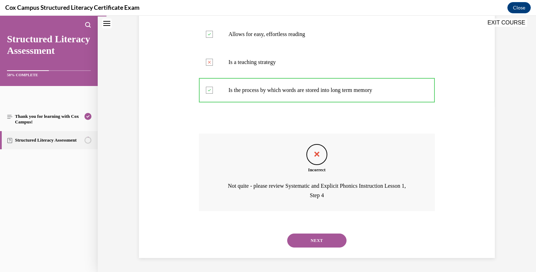
click at [329, 238] on button "NEXT" at bounding box center [316, 240] width 59 height 14
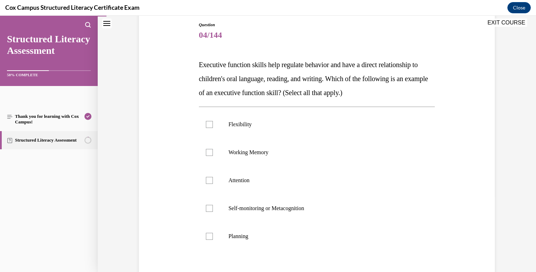
scroll to position [102, 0]
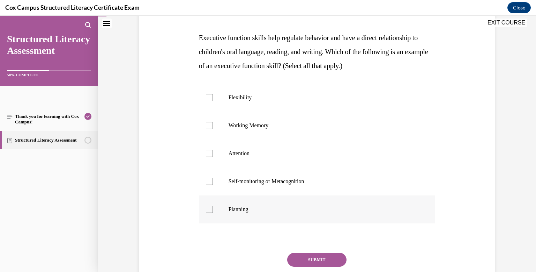
click at [210, 209] on div at bounding box center [209, 209] width 7 height 7
click at [210, 209] on input "Planning" at bounding box center [209, 209] width 7 height 7
checkbox input "true"
click at [209, 183] on div at bounding box center [209, 181] width 7 height 7
click at [209, 183] on input "Self-monitoring or Metacognition" at bounding box center [209, 181] width 7 height 7
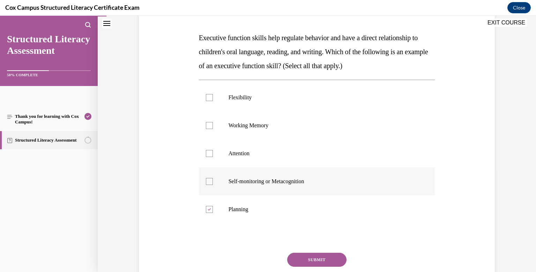
checkbox input "true"
click at [209, 95] on div at bounding box center [209, 97] width 7 height 7
click at [209, 95] on input "Flexibility" at bounding box center [209, 97] width 7 height 7
checkbox input "true"
click at [209, 126] on div at bounding box center [209, 125] width 7 height 7
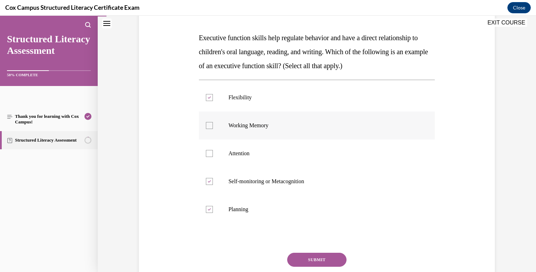
click at [209, 126] on input "Working Memory" at bounding box center [209, 125] width 7 height 7
checkbox input "true"
click at [209, 154] on div at bounding box center [209, 153] width 7 height 7
click at [209, 154] on input "Attention" at bounding box center [209, 153] width 7 height 7
checkbox input "true"
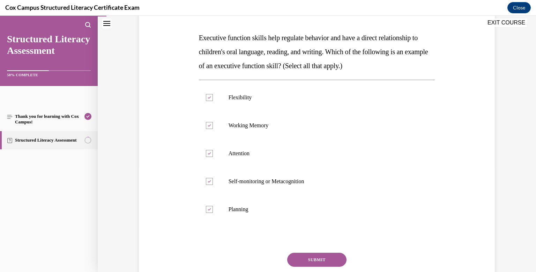
click at [321, 258] on button "SUBMIT" at bounding box center [316, 259] width 59 height 14
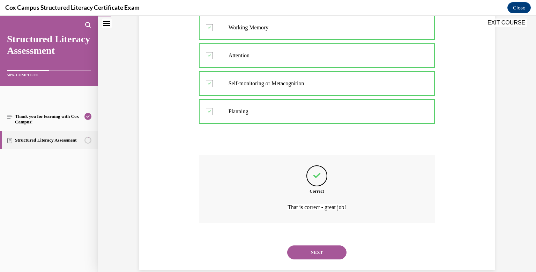
scroll to position [212, 0]
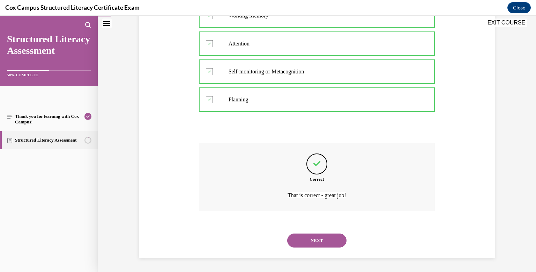
click at [321, 240] on button "NEXT" at bounding box center [316, 240] width 59 height 14
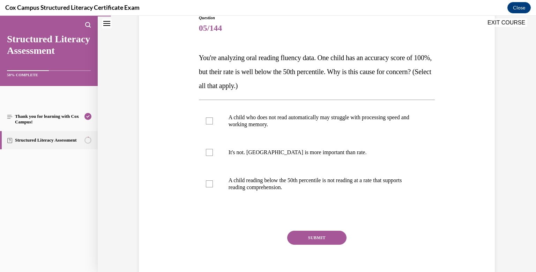
scroll to position [83, 0]
click at [207, 122] on div at bounding box center [209, 120] width 7 height 7
click at [207, 122] on input "A child who does not read automatically may struggle with processing speed and …" at bounding box center [209, 120] width 7 height 7
checkbox input "true"
click at [211, 184] on div at bounding box center [209, 183] width 7 height 7
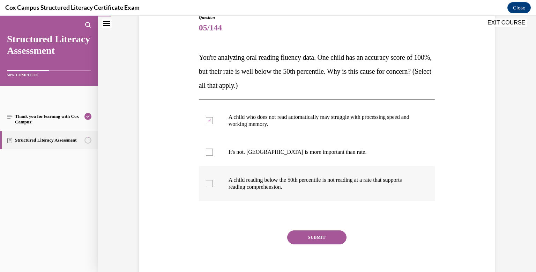
click at [211, 184] on input "A child reading below the 50th percentile is not reading at a rate that support…" at bounding box center [209, 183] width 7 height 7
checkbox input "true"
click at [211, 120] on icon at bounding box center [209, 120] width 3 height 2
click at [211, 120] on input "A child who does not read automatically may struggle with processing speed and …" at bounding box center [209, 120] width 7 height 7
checkbox input "false"
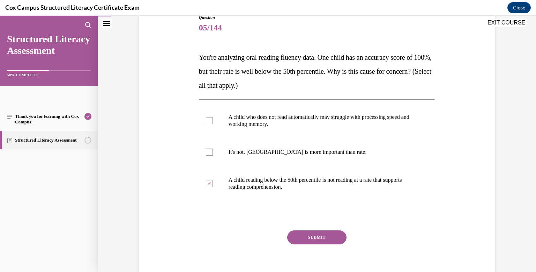
click at [318, 236] on button "SUBMIT" at bounding box center [316, 237] width 59 height 14
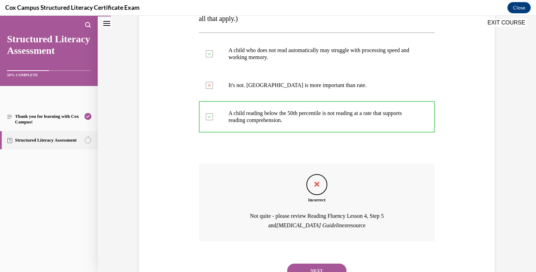
scroll to position [179, 0]
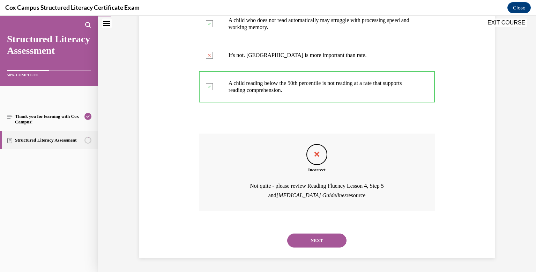
click at [324, 238] on button "NEXT" at bounding box center [316, 240] width 59 height 14
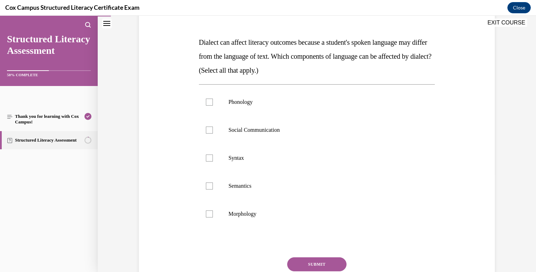
scroll to position [99, 0]
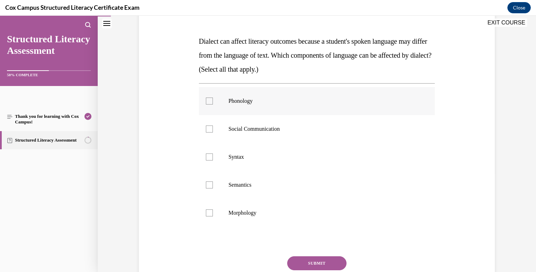
click at [210, 101] on div at bounding box center [209, 100] width 7 height 7
click at [210, 101] on input "Phonology" at bounding box center [209, 100] width 7 height 7
checkbox input "true"
click at [211, 212] on div at bounding box center [209, 212] width 7 height 7
click at [211, 212] on input "Morphology" at bounding box center [209, 212] width 7 height 7
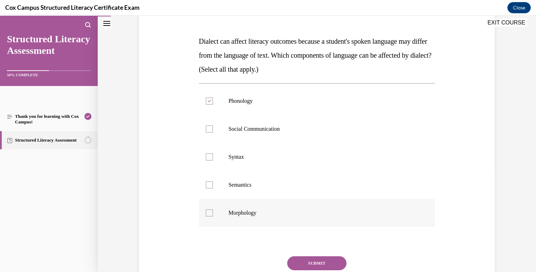
checkbox input "true"
click at [208, 157] on div at bounding box center [209, 156] width 7 height 7
click at [208, 157] on input "Syntax" at bounding box center [209, 156] width 7 height 7
checkbox input "true"
click at [209, 184] on div at bounding box center [209, 184] width 7 height 7
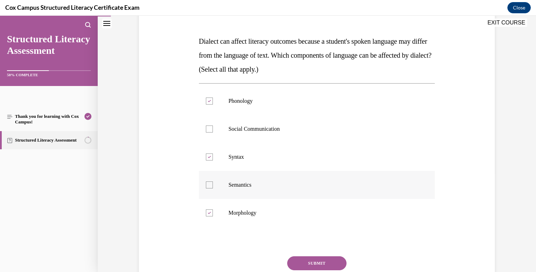
click at [209, 184] on input "Semantics" at bounding box center [209, 184] width 7 height 7
checkbox input "true"
click at [210, 128] on div at bounding box center [209, 128] width 7 height 7
click at [210, 128] on input "Social Communication" at bounding box center [209, 128] width 7 height 7
checkbox input "true"
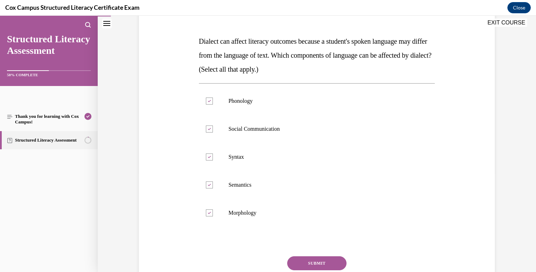
click at [318, 262] on button "SUBMIT" at bounding box center [316, 263] width 59 height 14
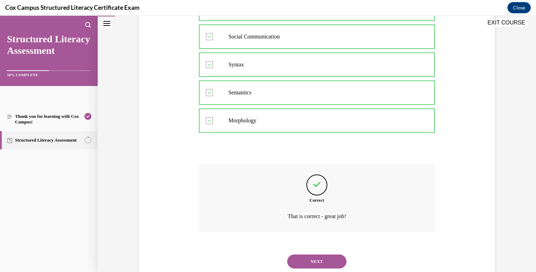
scroll to position [212, 0]
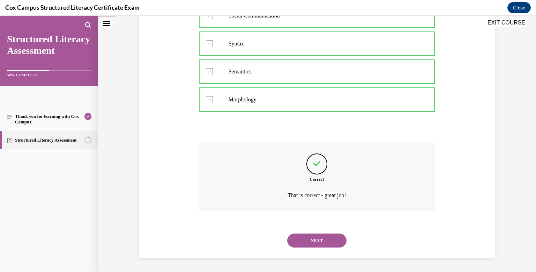
click at [326, 238] on button "NEXT" at bounding box center [316, 240] width 59 height 14
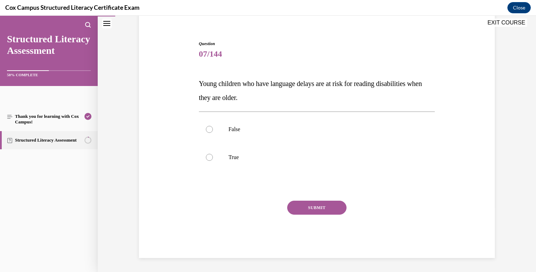
scroll to position [57, 0]
click at [209, 130] on div at bounding box center [209, 129] width 7 height 7
click at [209, 130] on input "False" at bounding box center [209, 129] width 7 height 7
radio input "true"
click at [209, 157] on div at bounding box center [209, 157] width 7 height 7
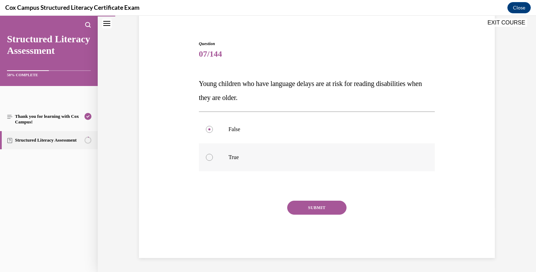
click at [209, 157] on input "True" at bounding box center [209, 157] width 7 height 7
radio input "true"
click at [324, 206] on button "SUBMIT" at bounding box center [316, 207] width 59 height 14
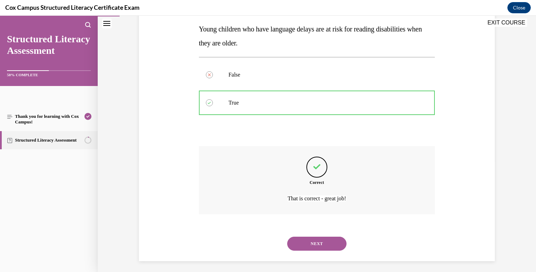
scroll to position [114, 0]
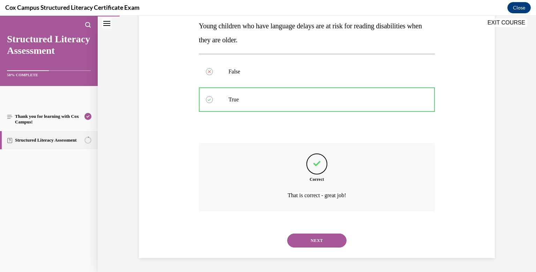
click at [314, 238] on button "NEXT" at bounding box center [316, 240] width 59 height 14
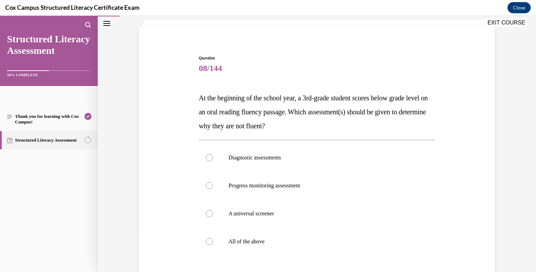
scroll to position [48, 0]
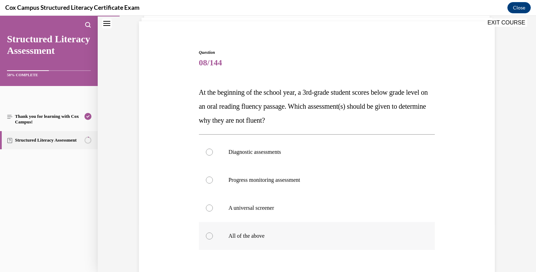
click at [209, 237] on div at bounding box center [209, 235] width 7 height 7
click at [209, 237] on input "All of the above" at bounding box center [209, 235] width 7 height 7
radio input "true"
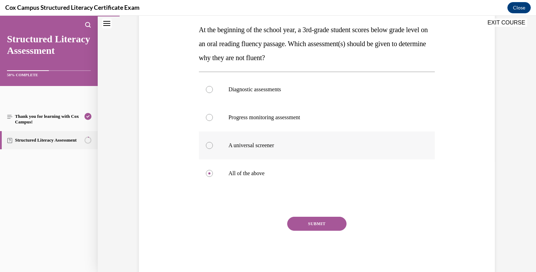
scroll to position [119, 0]
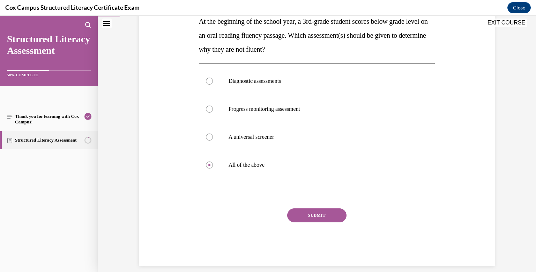
click at [314, 218] on button "SUBMIT" at bounding box center [316, 215] width 59 height 14
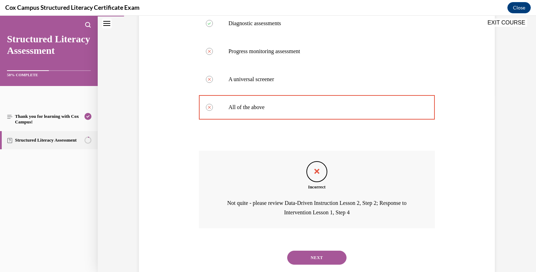
scroll to position [193, 0]
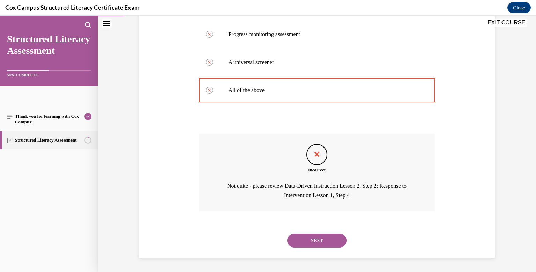
click at [315, 243] on button "NEXT" at bounding box center [316, 240] width 59 height 14
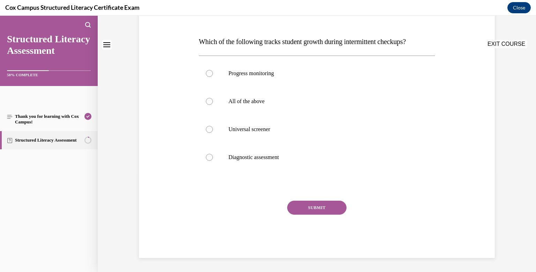
scroll to position [0, 0]
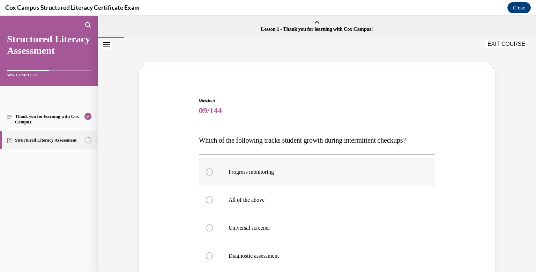
click at [211, 172] on div at bounding box center [209, 171] width 7 height 7
click at [211, 172] on input "Progress monitoring" at bounding box center [209, 171] width 7 height 7
radio input "true"
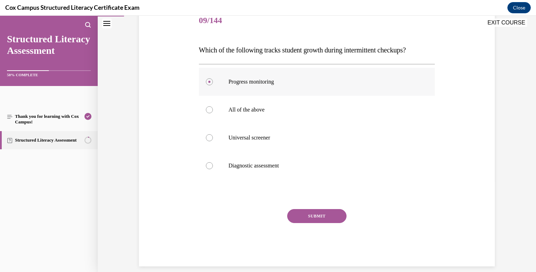
scroll to position [90, 0]
click at [320, 215] on button "SUBMIT" at bounding box center [316, 215] width 59 height 14
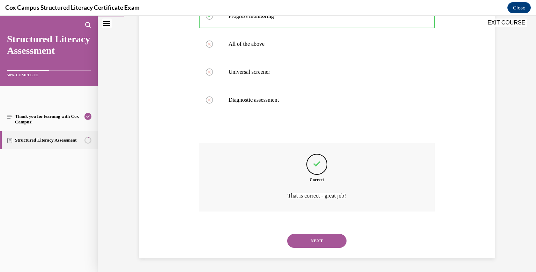
scroll to position [156, 0]
click at [319, 241] on button "NEXT" at bounding box center [316, 240] width 59 height 14
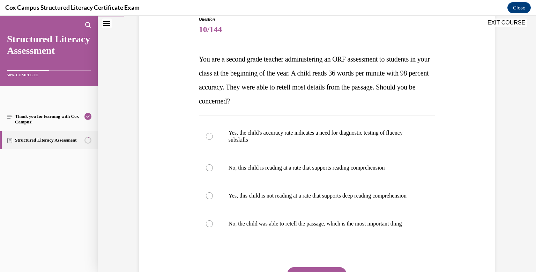
scroll to position [84, 0]
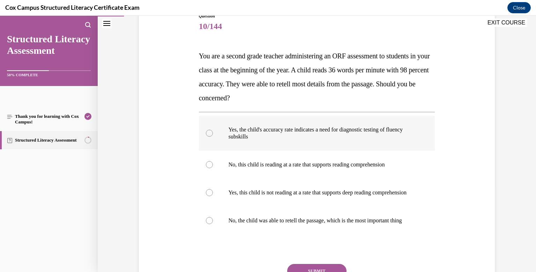
click at [212, 133] on div at bounding box center [209, 133] width 7 height 7
click at [212, 133] on input "Yes, the child's accuracy rate indicates a need for diagnostic testing of fluen…" at bounding box center [209, 133] width 7 height 7
radio input "true"
click at [210, 163] on div at bounding box center [209, 164] width 7 height 7
click at [210, 163] on input "No, this child is reading at a rate that supports reading comprehension" at bounding box center [209, 164] width 7 height 7
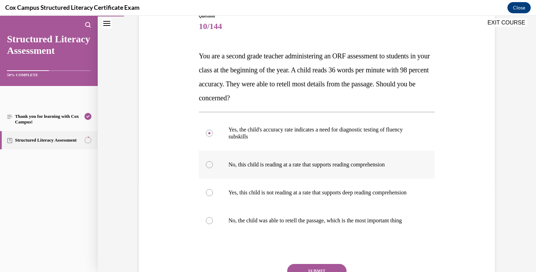
radio input "true"
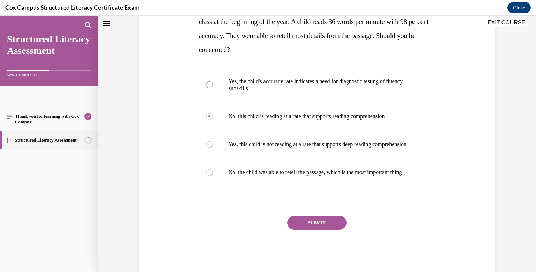
scroll to position [140, 0]
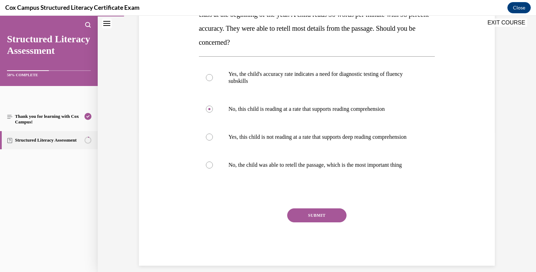
click at [305, 222] on button "SUBMIT" at bounding box center [316, 215] width 59 height 14
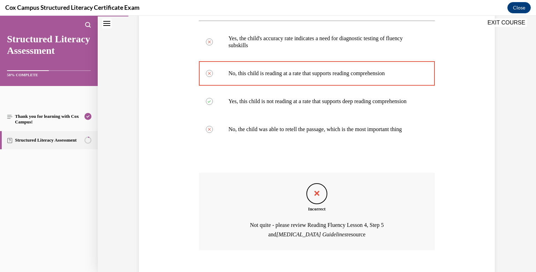
scroll to position [228, 0]
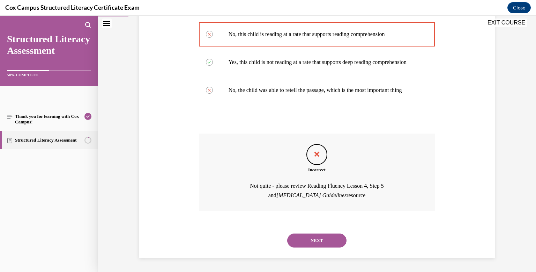
click at [317, 241] on button "NEXT" at bounding box center [316, 240] width 59 height 14
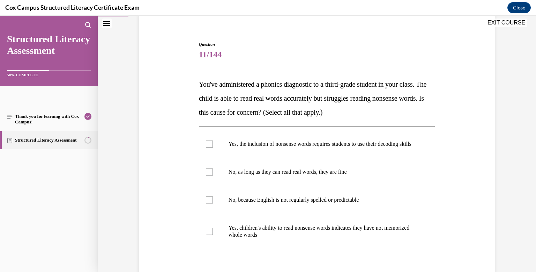
scroll to position [60, 0]
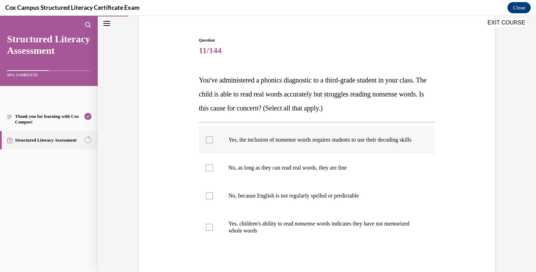
click at [211, 143] on div at bounding box center [209, 139] width 7 height 7
click at [211, 143] on input "Yes, the inclusion of nonsense words requires students to use their decoding sk…" at bounding box center [209, 139] width 7 height 7
checkbox input "true"
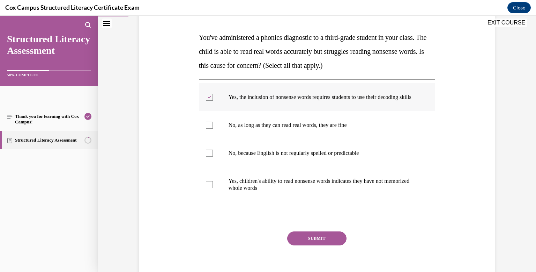
scroll to position [105, 0]
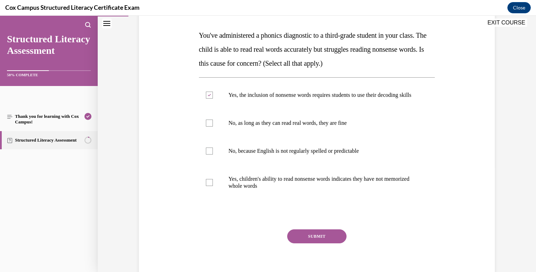
click at [318, 243] on button "SUBMIT" at bounding box center [316, 236] width 59 height 14
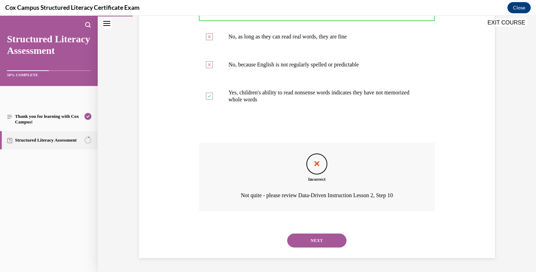
scroll to position [193, 0]
click at [318, 244] on button "NEXT" at bounding box center [316, 240] width 59 height 14
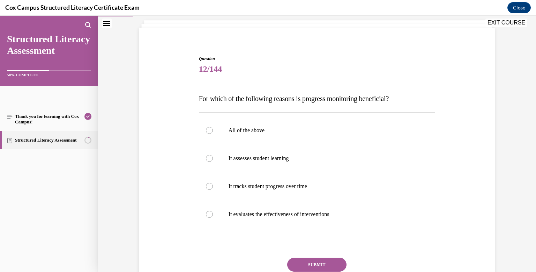
scroll to position [44, 0]
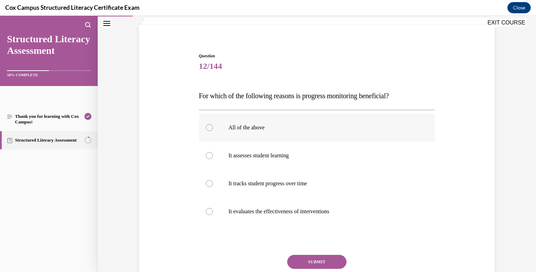
click at [209, 129] on div at bounding box center [209, 127] width 7 height 7
click at [209, 129] on input "All of the above" at bounding box center [209, 127] width 7 height 7
radio input "true"
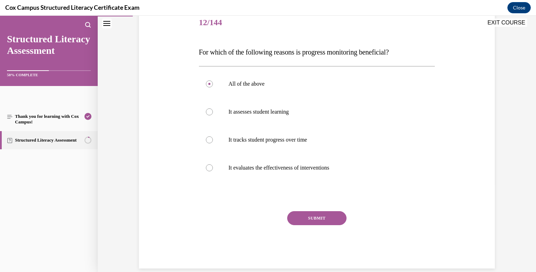
click at [319, 219] on button "SUBMIT" at bounding box center [316, 218] width 59 height 14
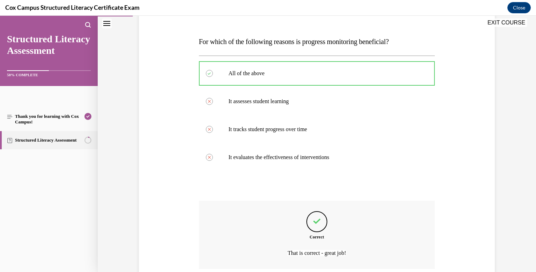
scroll to position [156, 0]
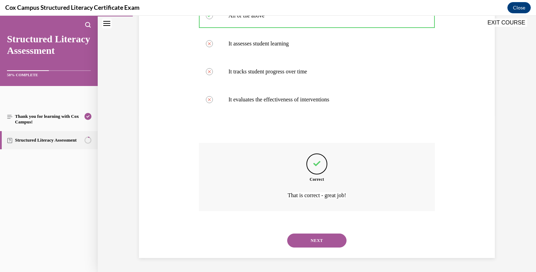
click at [318, 235] on button "NEXT" at bounding box center [316, 240] width 59 height 14
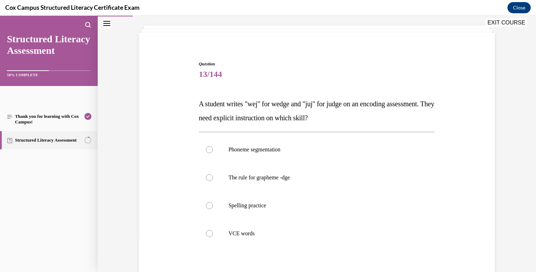
scroll to position [37, 0]
click at [208, 178] on div at bounding box center [209, 177] width 7 height 7
click at [208, 178] on input "The rule for grapheme -dge" at bounding box center [209, 177] width 7 height 7
radio input "true"
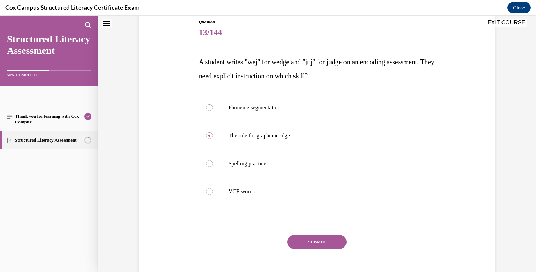
scroll to position [80, 0]
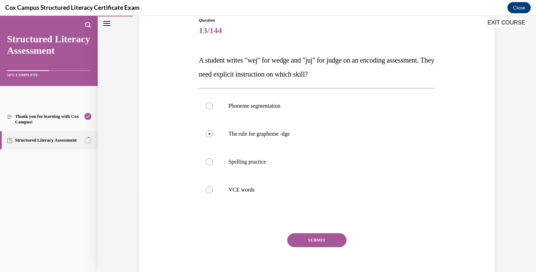
click at [315, 242] on button "SUBMIT" at bounding box center [316, 240] width 59 height 14
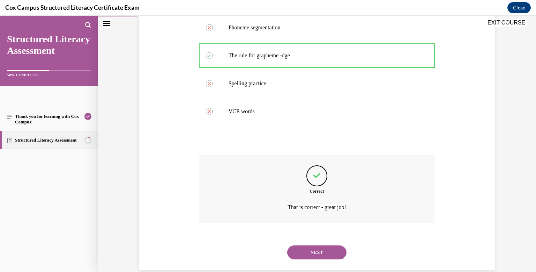
scroll to position [170, 0]
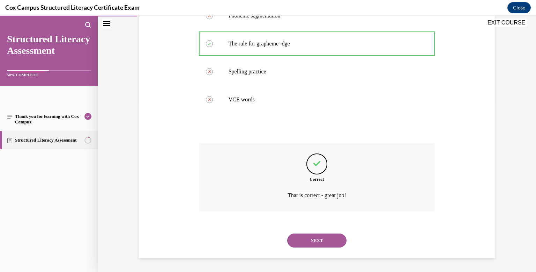
click at [319, 237] on button "NEXT" at bounding box center [316, 240] width 59 height 14
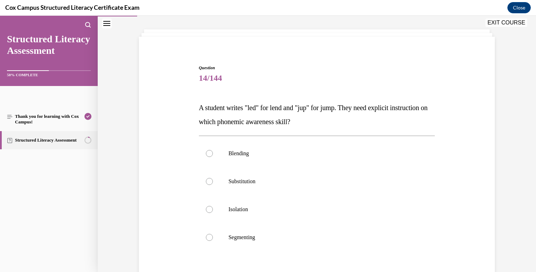
scroll to position [34, 0]
click at [211, 153] on div at bounding box center [209, 152] width 7 height 7
click at [211, 153] on input "Blending" at bounding box center [209, 152] width 7 height 7
radio input "true"
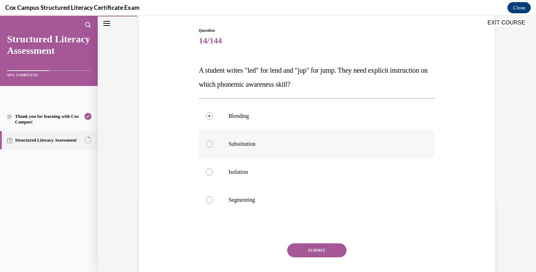
scroll to position [73, 0]
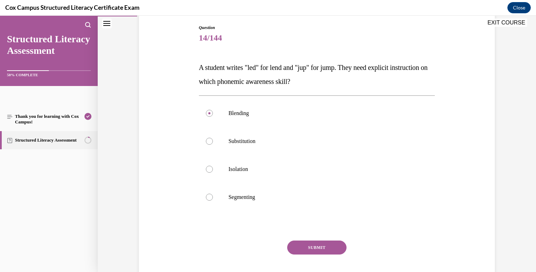
click at [312, 246] on button "SUBMIT" at bounding box center [316, 247] width 59 height 14
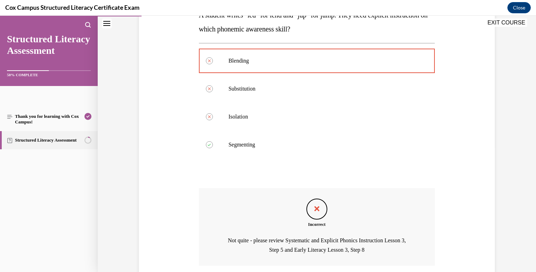
scroll to position [179, 0]
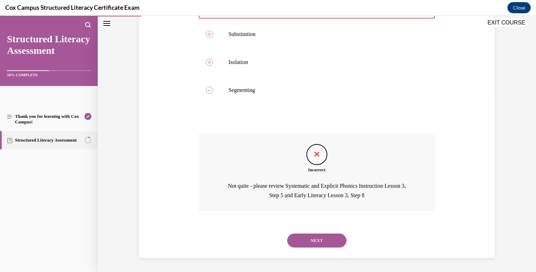
click at [324, 239] on button "NEXT" at bounding box center [316, 240] width 59 height 14
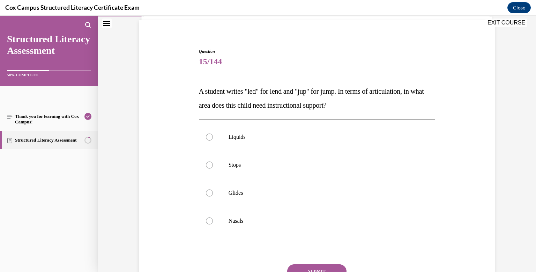
scroll to position [50, 0]
click at [209, 192] on div at bounding box center [209, 192] width 7 height 7
click at [209, 192] on input "Glides" at bounding box center [209, 192] width 7 height 7
radio input "true"
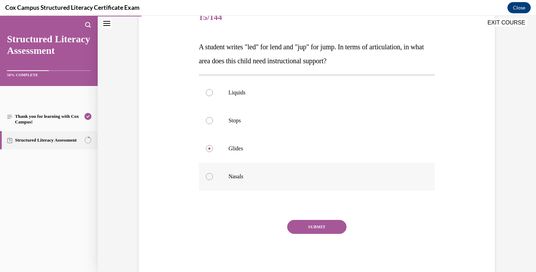
scroll to position [96, 0]
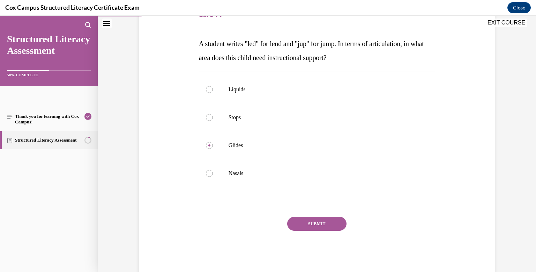
click at [295, 221] on button "SUBMIT" at bounding box center [316, 223] width 59 height 14
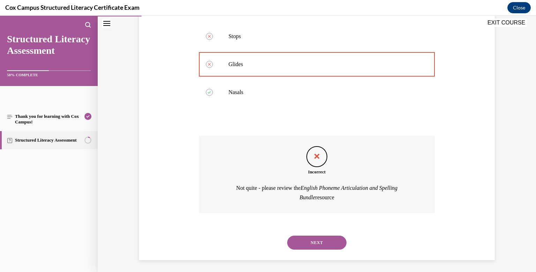
scroll to position [179, 0]
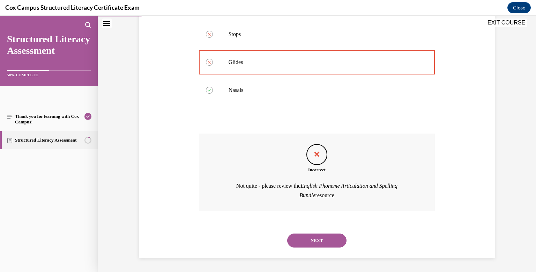
click at [318, 237] on button "NEXT" at bounding box center [316, 240] width 59 height 14
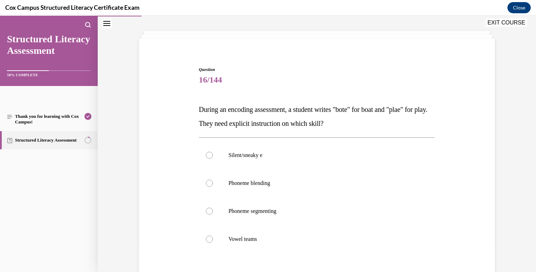
scroll to position [32, 0]
click at [208, 153] on div at bounding box center [209, 153] width 7 height 7
click at [208, 153] on input "Silent/sneaky e" at bounding box center [209, 153] width 7 height 7
radio input "true"
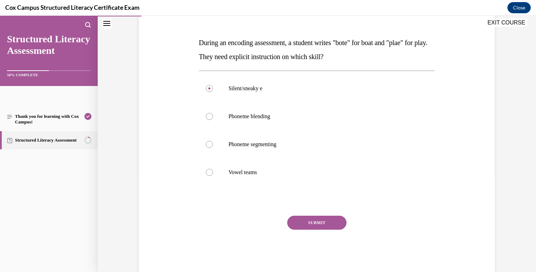
scroll to position [109, 0]
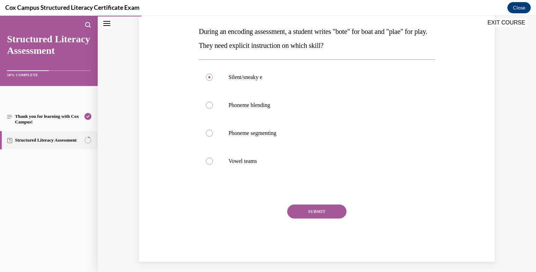
click at [328, 209] on button "SUBMIT" at bounding box center [316, 211] width 59 height 14
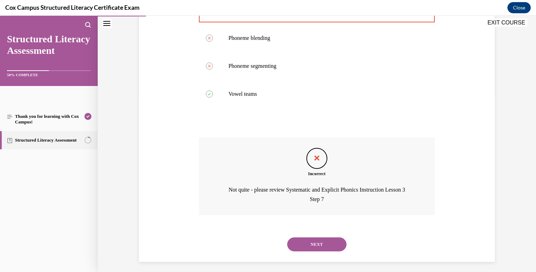
scroll to position [179, 0]
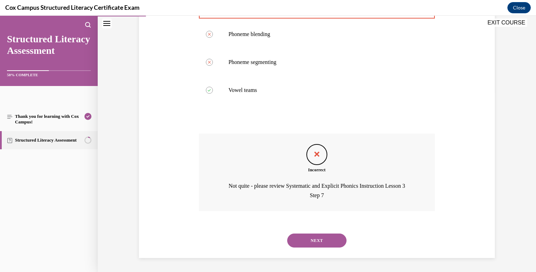
click at [321, 244] on button "NEXT" at bounding box center [316, 240] width 59 height 14
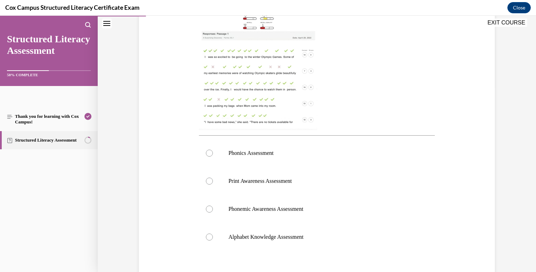
scroll to position [186, 0]
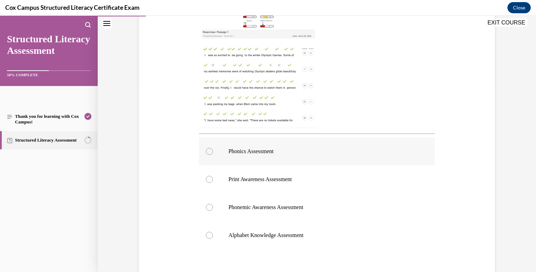
click at [207, 150] on div at bounding box center [209, 151] width 7 height 7
click at [207, 150] on input "Phonics Assessment" at bounding box center [209, 151] width 7 height 7
radio input "true"
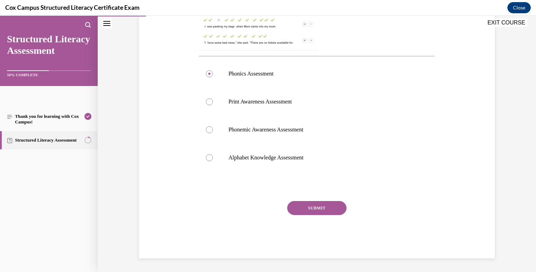
click at [306, 207] on button "SUBMIT" at bounding box center [316, 208] width 59 height 14
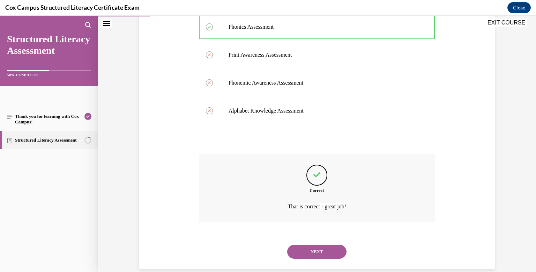
scroll to position [322, 0]
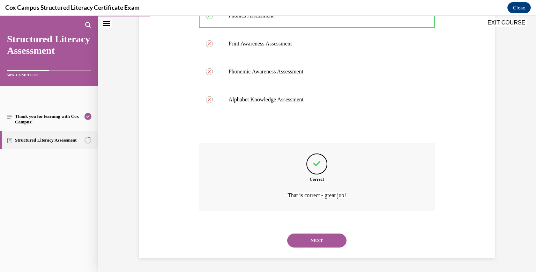
click at [315, 239] on button "NEXT" at bounding box center [316, 240] width 59 height 14
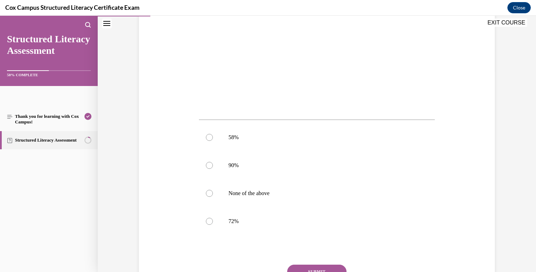
scroll to position [202, 0]
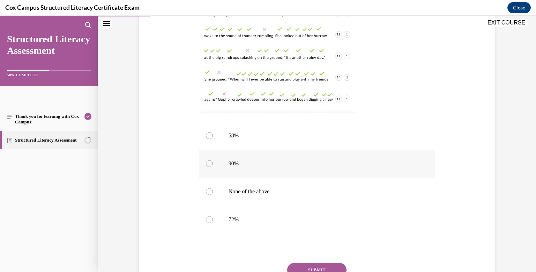
click at [209, 163] on div at bounding box center [209, 163] width 7 height 7
click at [209, 163] on input "90%" at bounding box center [209, 163] width 7 height 7
radio input "true"
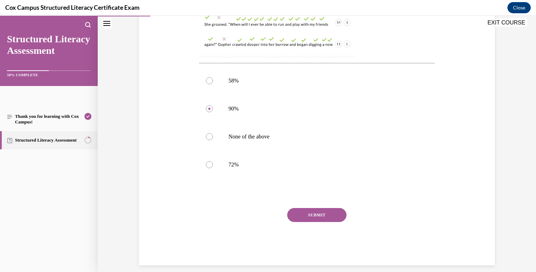
click at [315, 219] on button "SUBMIT" at bounding box center [316, 215] width 59 height 14
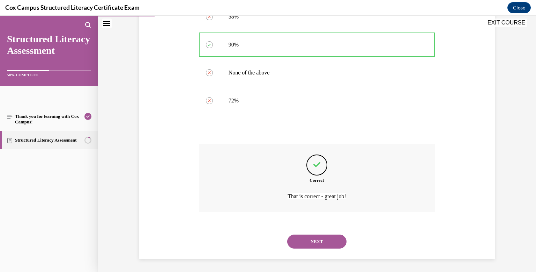
scroll to position [322, 0]
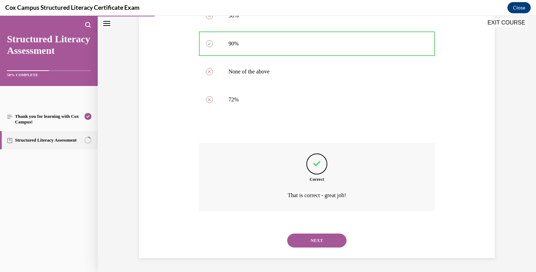
click at [311, 238] on button "NEXT" at bounding box center [316, 240] width 59 height 14
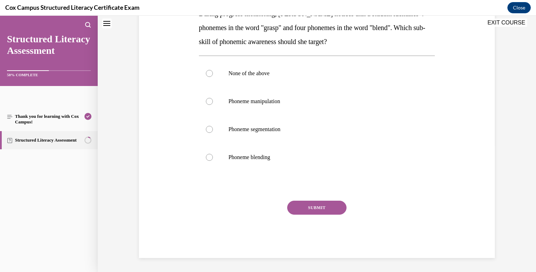
scroll to position [0, 0]
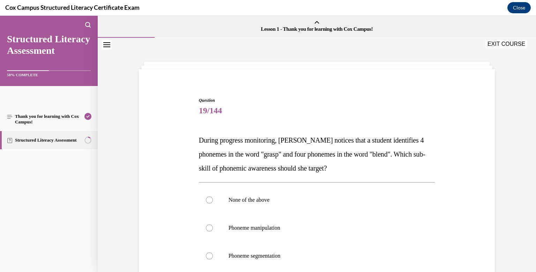
click at [299, 169] on span "During progress monitoring, [PERSON_NAME] notices that a student identifies 4 p…" at bounding box center [312, 154] width 227 height 36
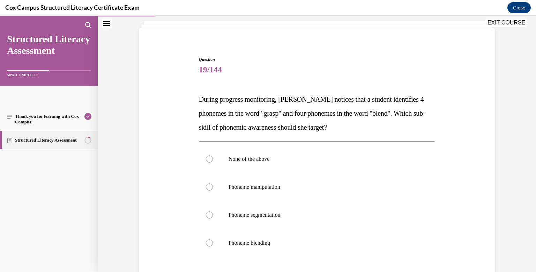
scroll to position [46, 0]
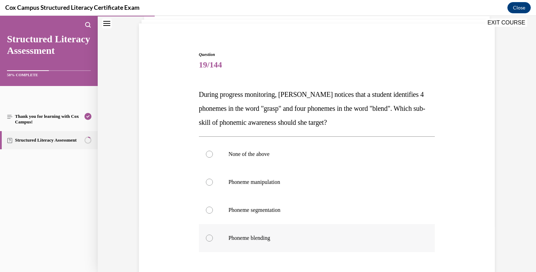
click at [208, 237] on div at bounding box center [209, 237] width 7 height 7
click at [208, 237] on input "Phoneme blending" at bounding box center [209, 237] width 7 height 7
radio input "true"
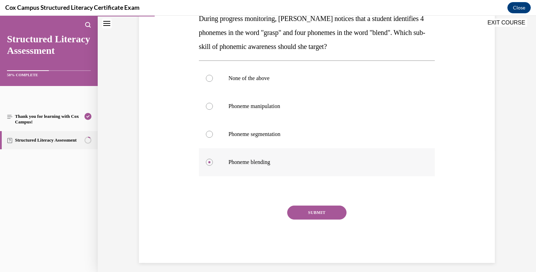
scroll to position [126, 0]
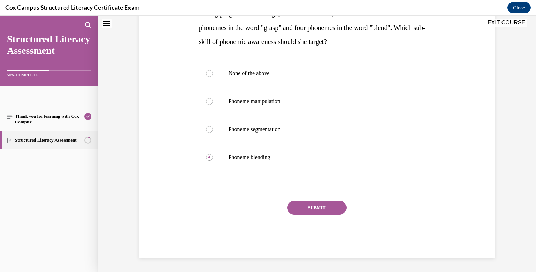
click at [327, 204] on button "SUBMIT" at bounding box center [316, 207] width 59 height 14
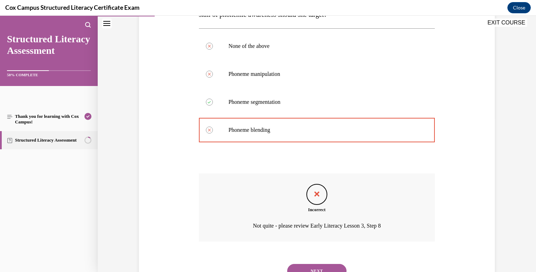
scroll to position [184, 0]
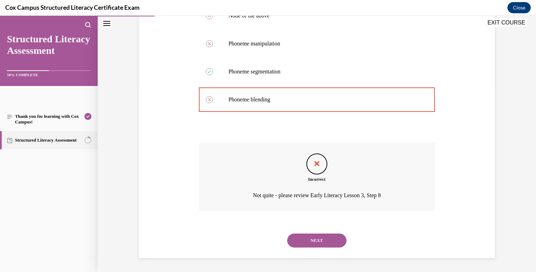
click at [320, 242] on button "NEXT" at bounding box center [316, 240] width 59 height 14
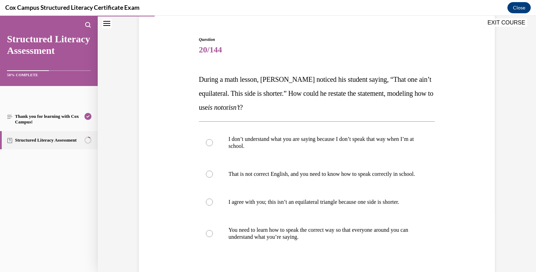
scroll to position [69, 0]
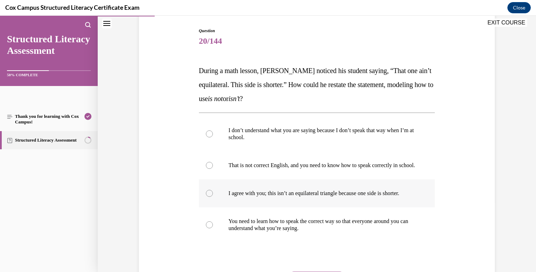
click at [207, 197] on div at bounding box center [209, 193] width 7 height 7
click at [207, 197] on input "I agree with you; this isn’t an equilateral triangle because one side is shorte…" at bounding box center [209, 193] width 7 height 7
radio input "true"
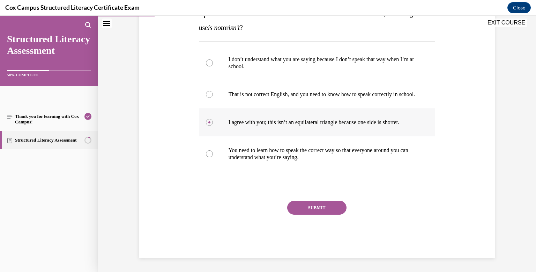
scroll to position [147, 0]
click at [330, 207] on button "SUBMIT" at bounding box center [316, 207] width 59 height 14
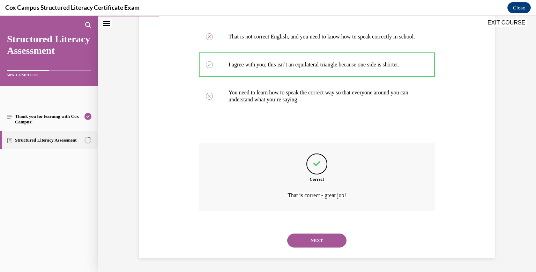
scroll to position [205, 0]
click at [316, 238] on button "NEXT" at bounding box center [316, 240] width 59 height 14
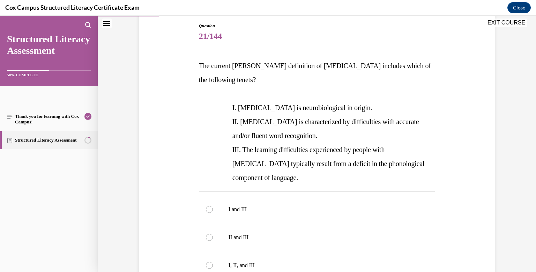
scroll to position [124, 0]
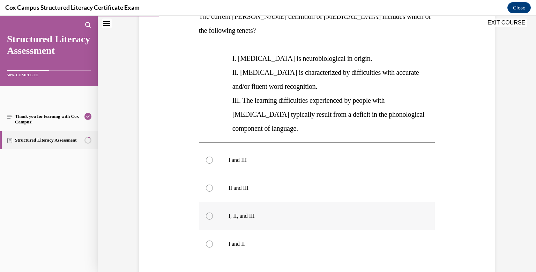
click at [207, 212] on div at bounding box center [209, 215] width 7 height 7
click at [207, 212] on input "I, II, and III" at bounding box center [209, 215] width 7 height 7
radio input "true"
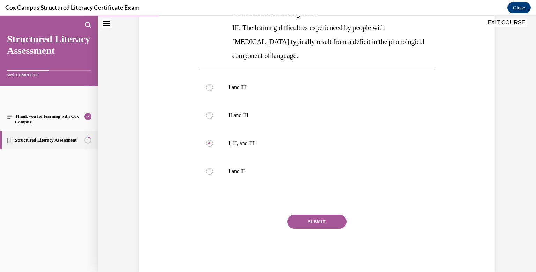
click at [326, 214] on button "SUBMIT" at bounding box center [316, 221] width 59 height 14
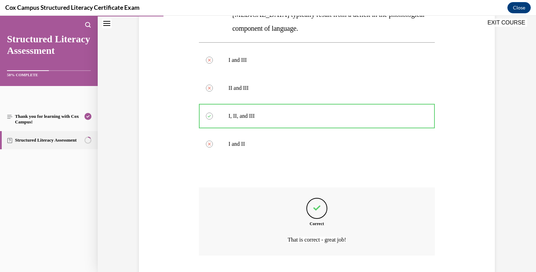
scroll to position [254, 0]
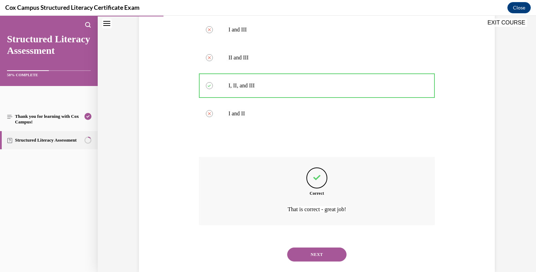
click at [320, 247] on button "NEXT" at bounding box center [316, 254] width 59 height 14
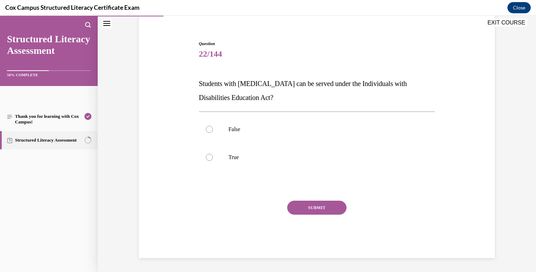
scroll to position [57, 0]
click at [206, 158] on div at bounding box center [209, 157] width 7 height 7
click at [206, 158] on input "True" at bounding box center [209, 157] width 7 height 7
radio input "true"
click at [326, 204] on button "SUBMIT" at bounding box center [316, 207] width 59 height 14
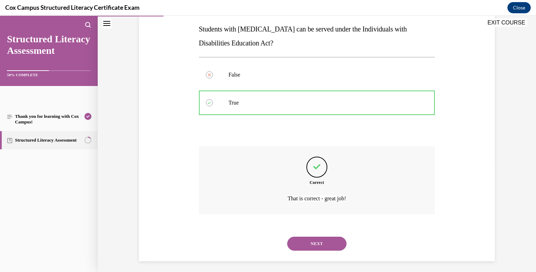
scroll to position [114, 0]
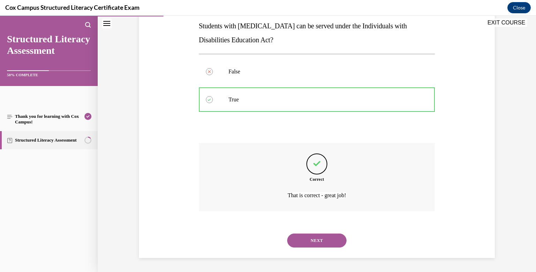
click at [325, 241] on button "NEXT" at bounding box center [316, 240] width 59 height 14
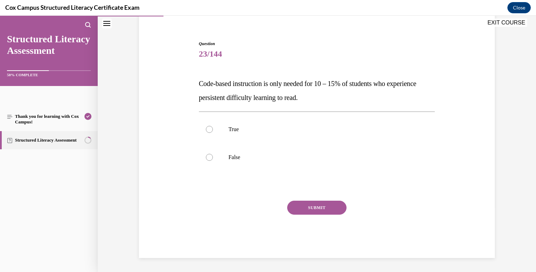
scroll to position [57, 0]
click at [209, 157] on div at bounding box center [209, 157] width 7 height 7
click at [209, 157] on input "False" at bounding box center [209, 157] width 7 height 7
radio input "true"
click at [323, 203] on button "SUBMIT" at bounding box center [316, 207] width 59 height 14
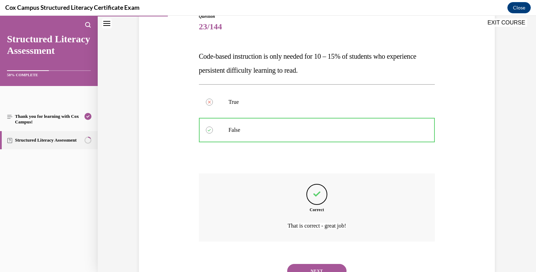
scroll to position [114, 0]
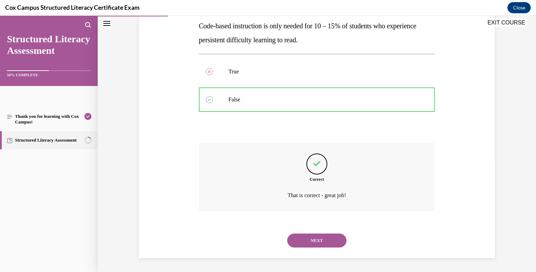
click at [326, 238] on button "NEXT" at bounding box center [316, 240] width 59 height 14
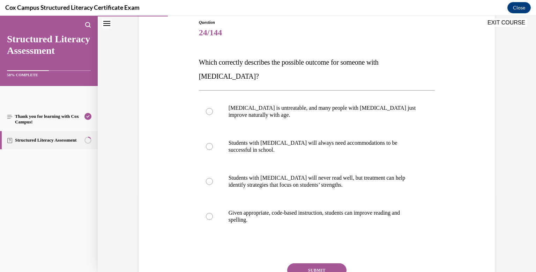
scroll to position [78, 0]
click at [211, 212] on div at bounding box center [209, 215] width 7 height 7
click at [211, 212] on input "Given appropriate, code-based instruction, students can improve reading and spe…" at bounding box center [209, 215] width 7 height 7
radio input "true"
click at [318, 263] on button "SUBMIT" at bounding box center [316, 270] width 59 height 14
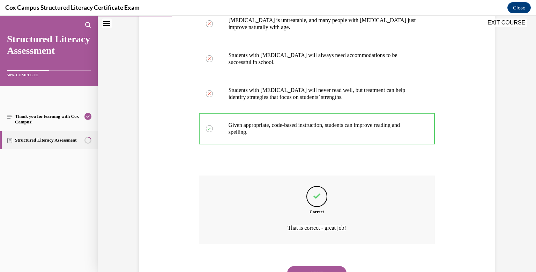
scroll to position [184, 0]
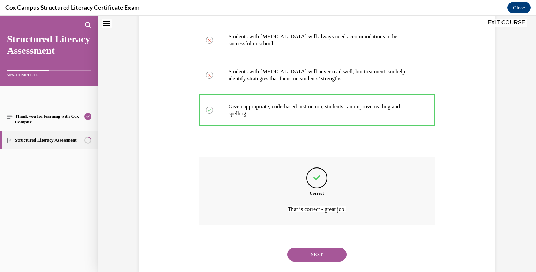
click at [319, 247] on button "NEXT" at bounding box center [316, 254] width 59 height 14
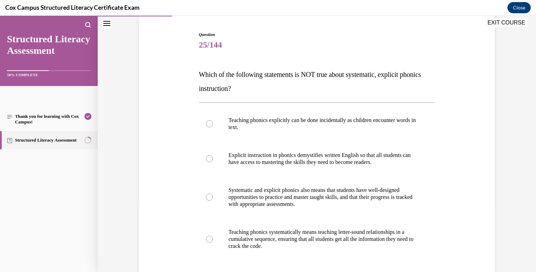
scroll to position [67, 0]
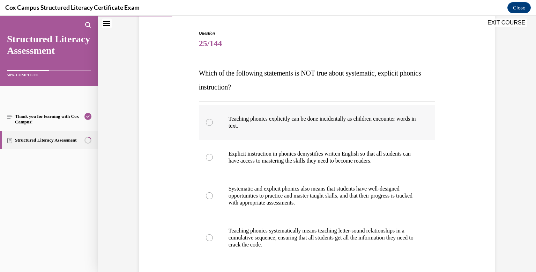
click at [206, 121] on div at bounding box center [209, 122] width 7 height 7
click at [206, 121] on input "Teaching phonics explicitly can be done incidentally as children encounter word…" at bounding box center [209, 122] width 7 height 7
radio input "true"
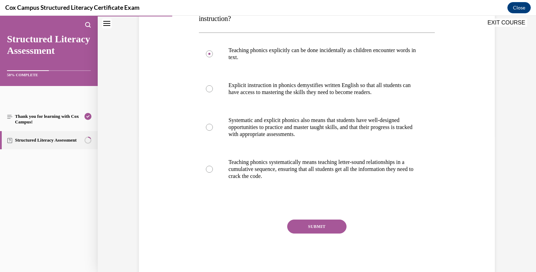
scroll to position [136, 0]
click at [317, 221] on button "SUBMIT" at bounding box center [316, 226] width 59 height 14
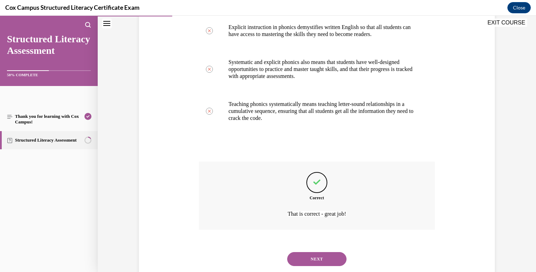
scroll to position [212, 0]
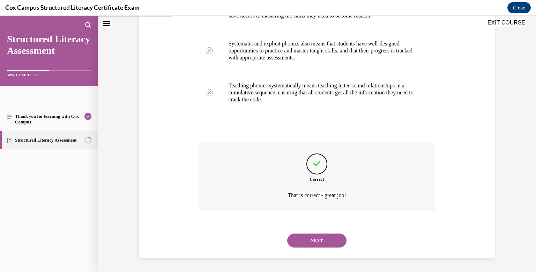
click at [320, 240] on button "NEXT" at bounding box center [316, 240] width 59 height 14
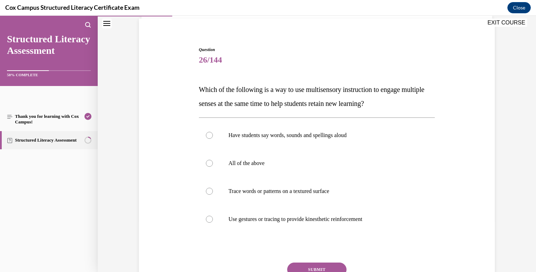
scroll to position [52, 0]
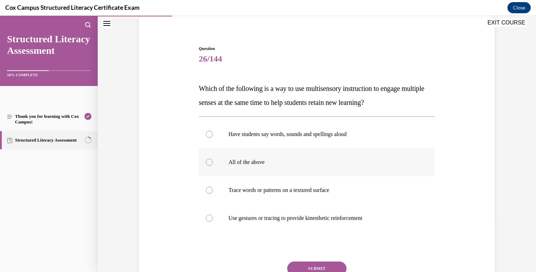
click at [210, 161] on div at bounding box center [209, 162] width 7 height 7
click at [210, 161] on input "All of the above" at bounding box center [209, 162] width 7 height 7
radio input "true"
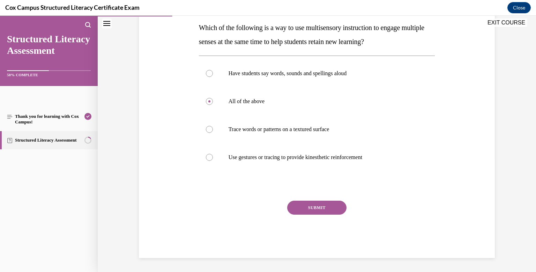
click at [312, 208] on button "SUBMIT" at bounding box center [316, 207] width 59 height 14
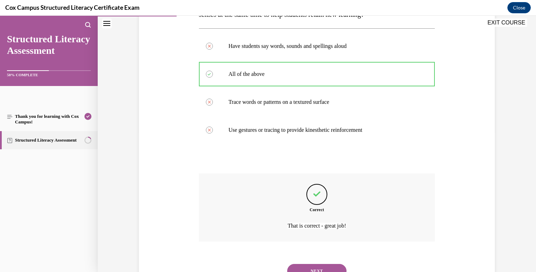
scroll to position [170, 0]
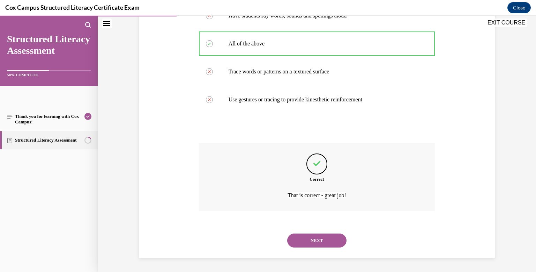
click at [308, 237] on button "NEXT" at bounding box center [316, 240] width 59 height 14
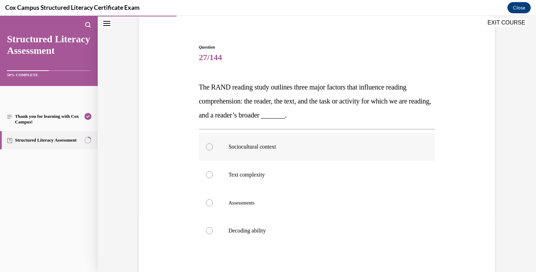
scroll to position [54, 0]
click at [212, 145] on div at bounding box center [209, 145] width 7 height 7
click at [212, 145] on input "Sociocultural context" at bounding box center [209, 145] width 7 height 7
radio input "true"
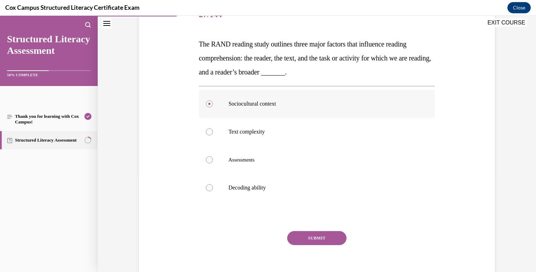
scroll to position [101, 0]
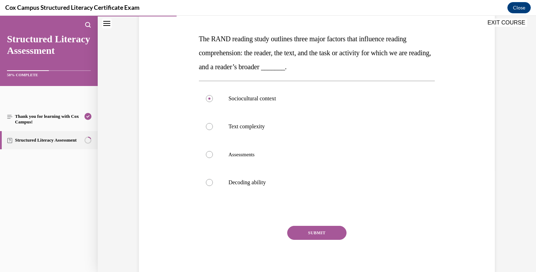
click at [312, 235] on button "SUBMIT" at bounding box center [316, 233] width 59 height 14
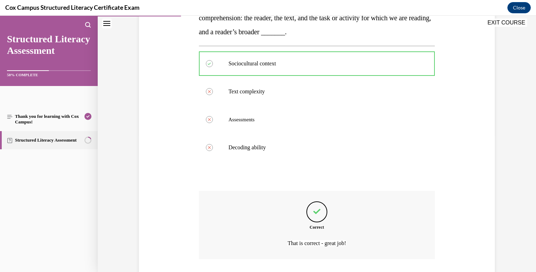
scroll to position [184, 0]
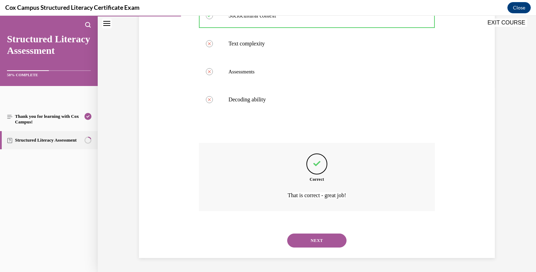
click at [312, 236] on button "NEXT" at bounding box center [316, 240] width 59 height 14
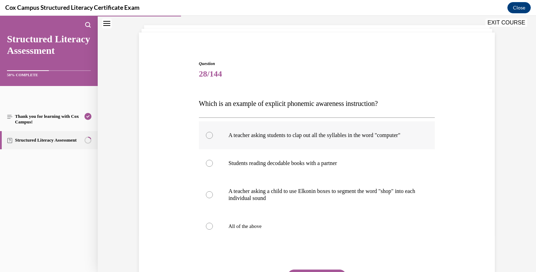
scroll to position [38, 0]
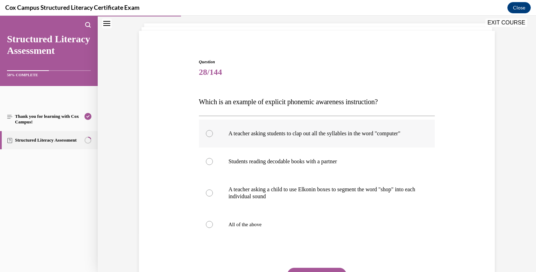
click at [211, 137] on div at bounding box center [209, 133] width 7 height 7
click at [211, 137] on input "A teacher asking students to clap out all the syllables in the word "computer"" at bounding box center [209, 133] width 7 height 7
radio input "true"
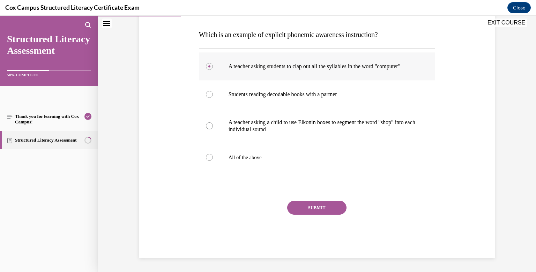
scroll to position [106, 0]
click at [211, 161] on div at bounding box center [209, 157] width 7 height 7
click at [211, 161] on input "All of the above" at bounding box center [209, 157] width 7 height 7
radio input "true"
click at [208, 69] on div at bounding box center [209, 66] width 7 height 7
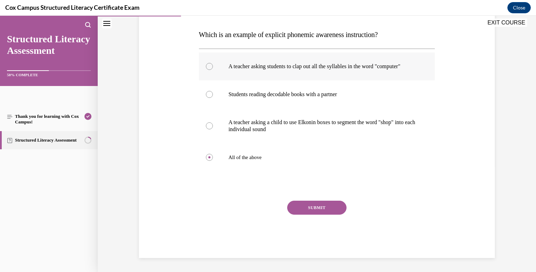
click at [208, 69] on input "A teacher asking students to clap out all the syllables in the word "computer"" at bounding box center [209, 66] width 7 height 7
radio input "true"
click at [323, 209] on button "SUBMIT" at bounding box center [316, 207] width 59 height 14
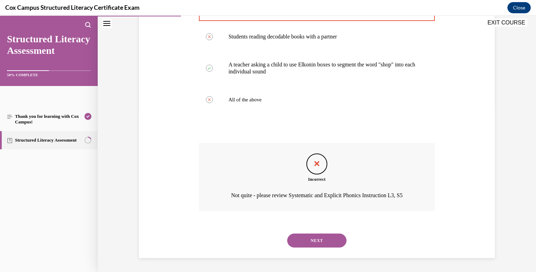
scroll to position [170, 0]
click at [317, 236] on button "NEXT" at bounding box center [316, 240] width 59 height 14
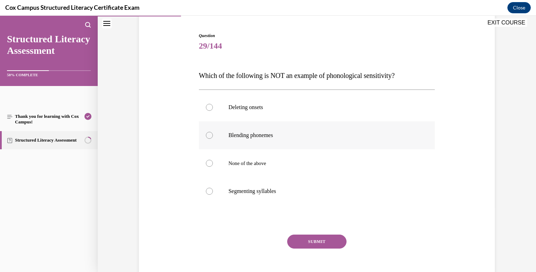
scroll to position [66, 0]
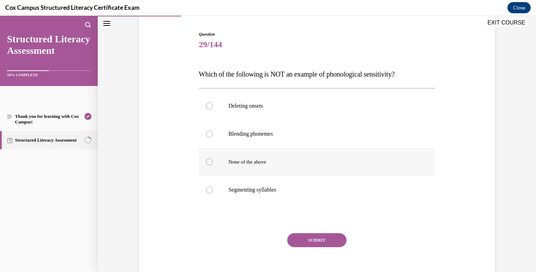
click at [215, 160] on label "None of the above" at bounding box center [317, 162] width 236 height 28
click at [213, 160] on input "None of the above" at bounding box center [209, 161] width 7 height 7
radio input "true"
click at [307, 239] on button "SUBMIT" at bounding box center [316, 240] width 59 height 14
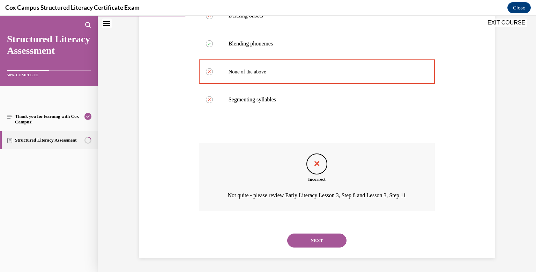
scroll to position [165, 0]
click at [315, 236] on button "NEXT" at bounding box center [316, 240] width 59 height 14
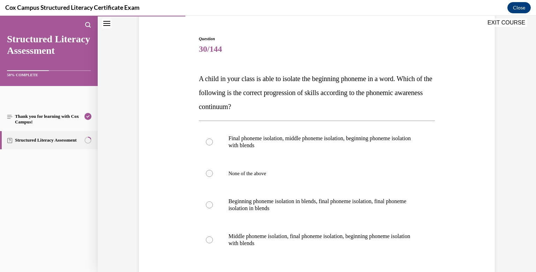
scroll to position [61, 0]
click at [515, 23] on button "EXIT COURSE" at bounding box center [507, 23] width 42 height 8
